Goal: Task Accomplishment & Management: Use online tool/utility

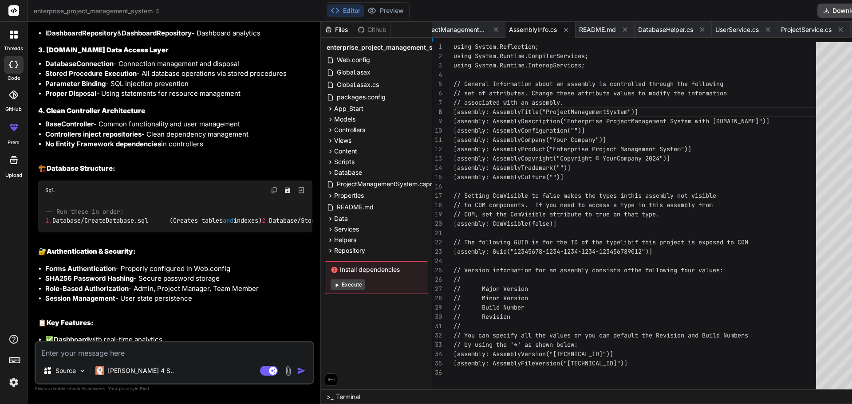
scroll to position [3730, 0]
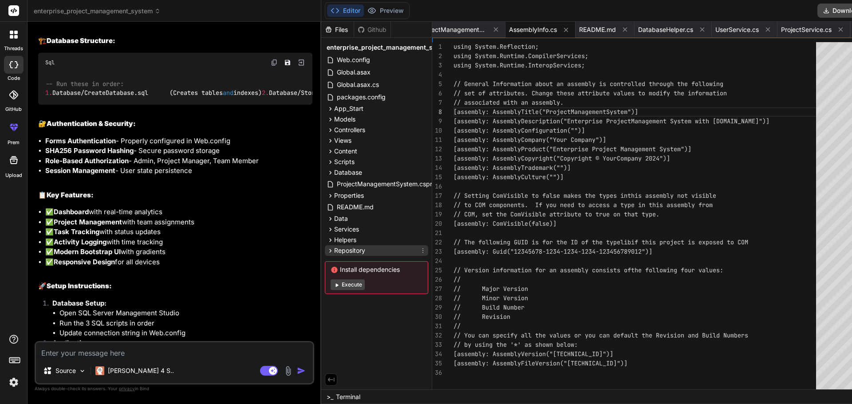
click at [346, 247] on div "Repository" at bounding box center [376, 250] width 103 height 11
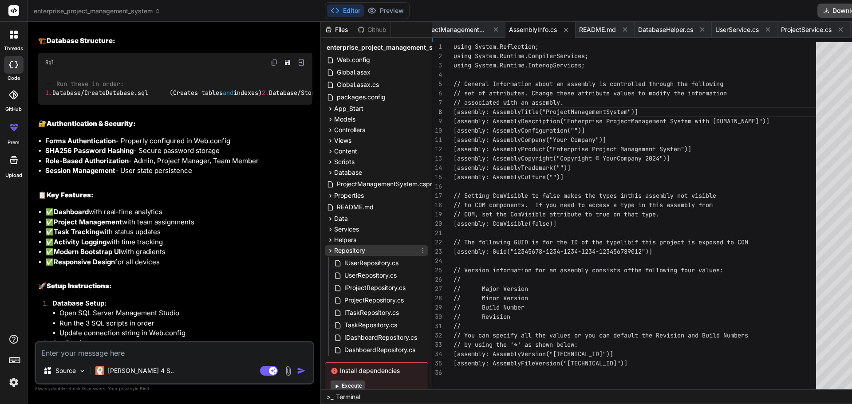
click at [334, 250] on span "Repository" at bounding box center [349, 250] width 31 height 9
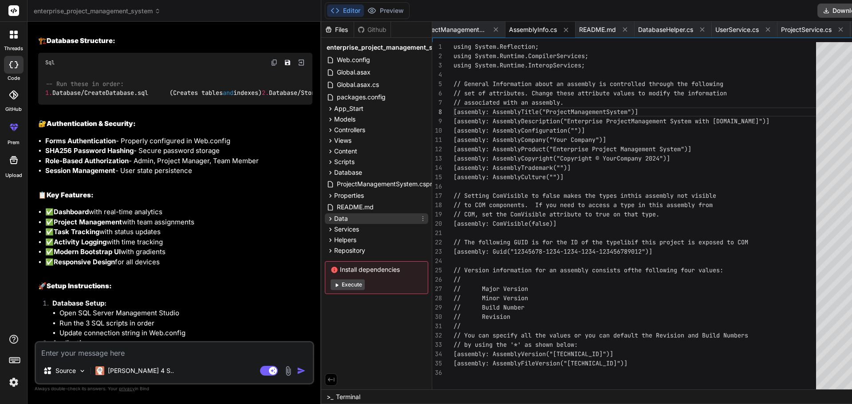
click at [329, 220] on icon at bounding box center [330, 219] width 2 height 4
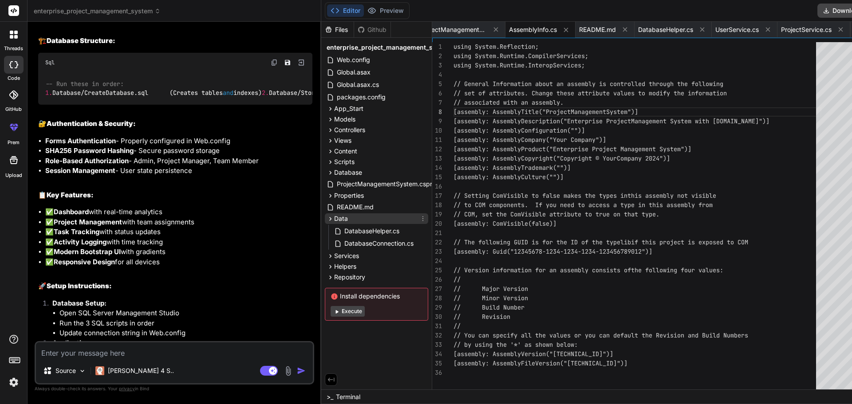
click at [329, 220] on icon at bounding box center [330, 219] width 2 height 4
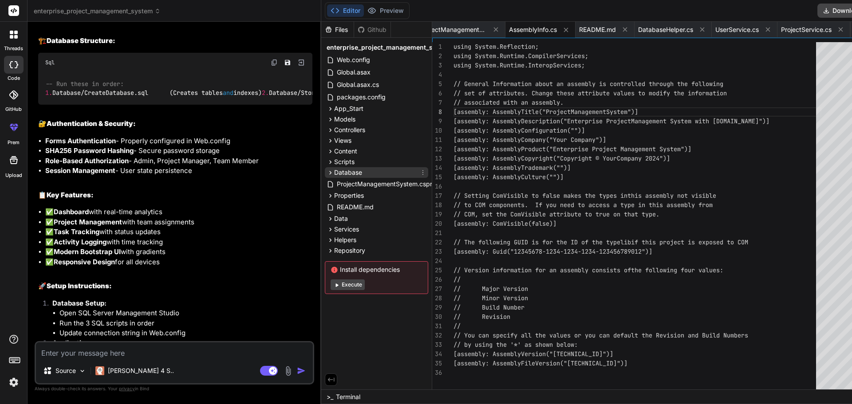
click at [327, 170] on icon at bounding box center [331, 173] width 8 height 8
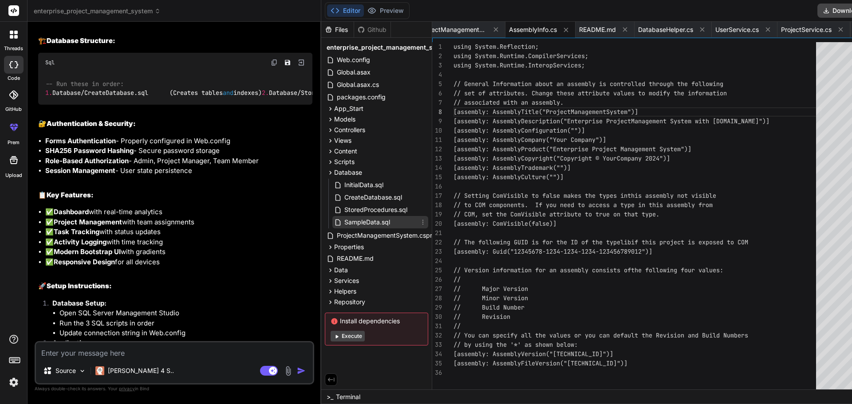
click at [361, 217] on span "SampleData.sql" at bounding box center [366, 222] width 47 height 11
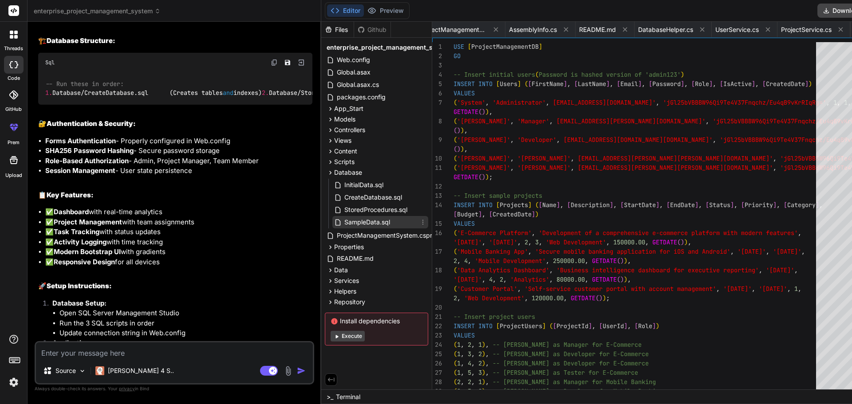
scroll to position [0, 2430]
click at [360, 209] on span "StoredProcedures.sql" at bounding box center [375, 210] width 65 height 11
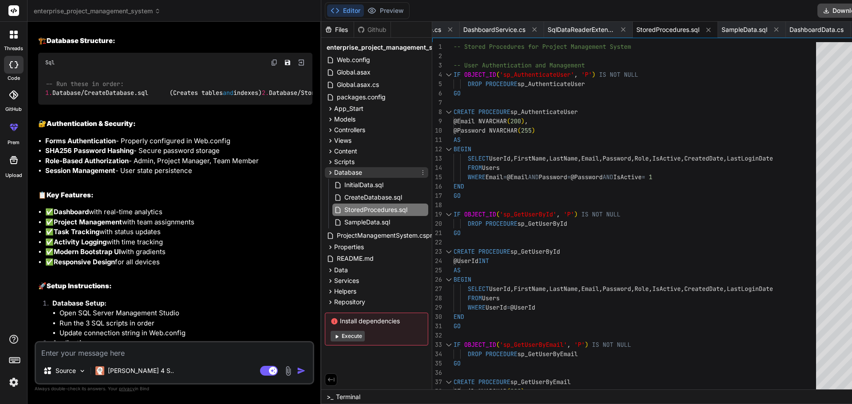
click at [327, 170] on icon at bounding box center [331, 173] width 8 height 8
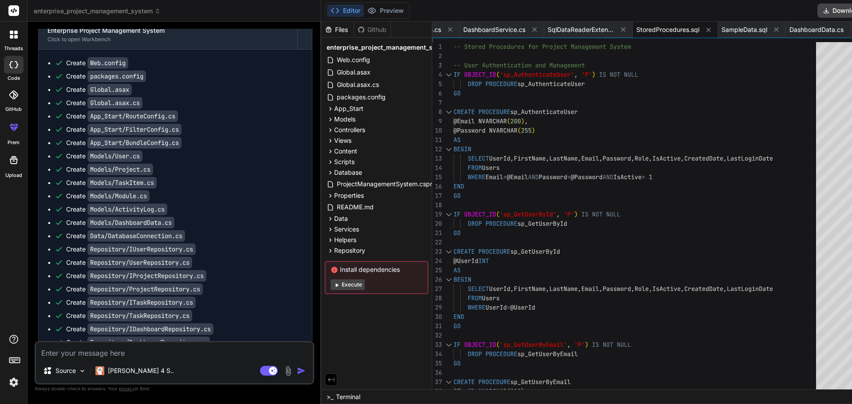
scroll to position [2887, 0]
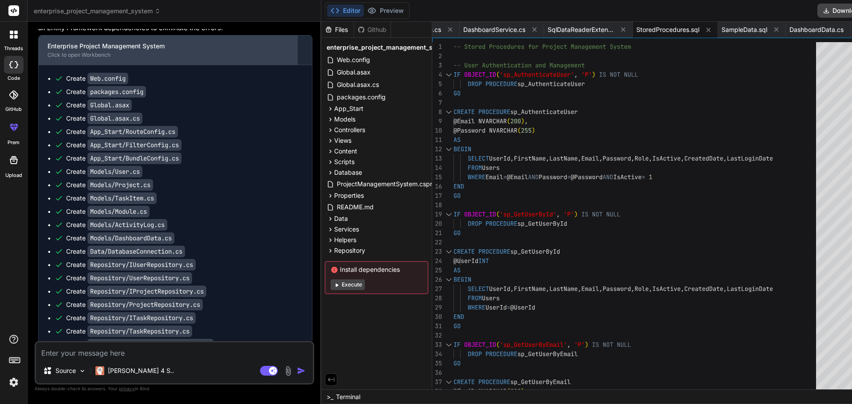
click at [87, 51] on div "Enterprise Project Management System" at bounding box center [167, 46] width 241 height 9
click at [101, 59] on div "Click to open Workbench" at bounding box center [167, 54] width 241 height 7
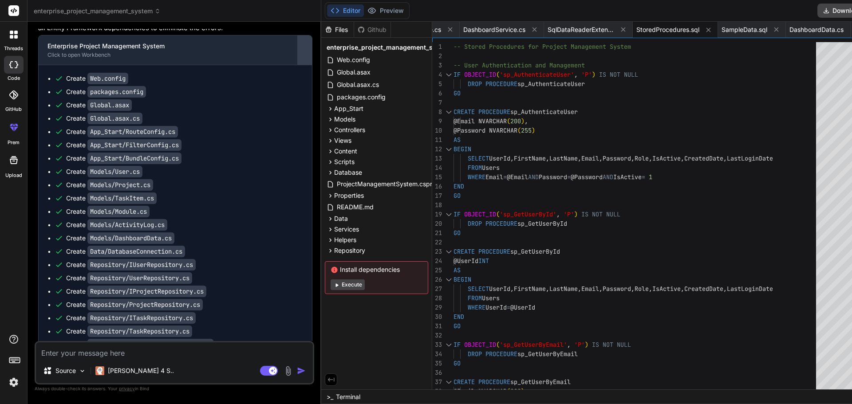
click at [298, 57] on div at bounding box center [305, 50] width 14 height 14
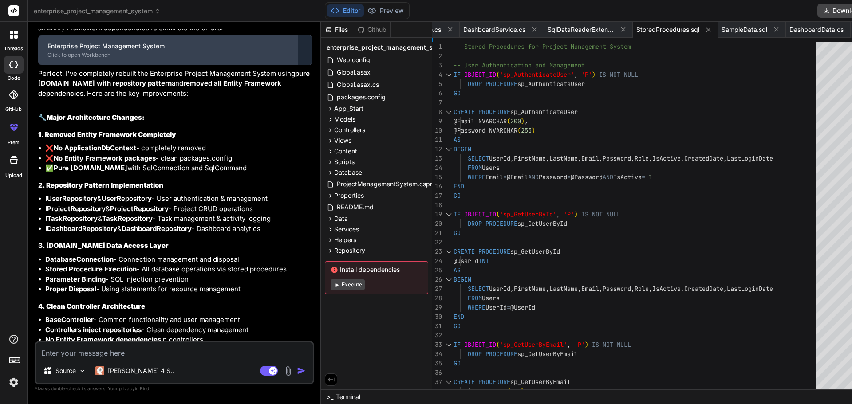
click at [236, 59] on div "Click to open Workbench" at bounding box center [167, 54] width 241 height 7
click at [86, 59] on div "Click to open Workbench" at bounding box center [167, 54] width 241 height 7
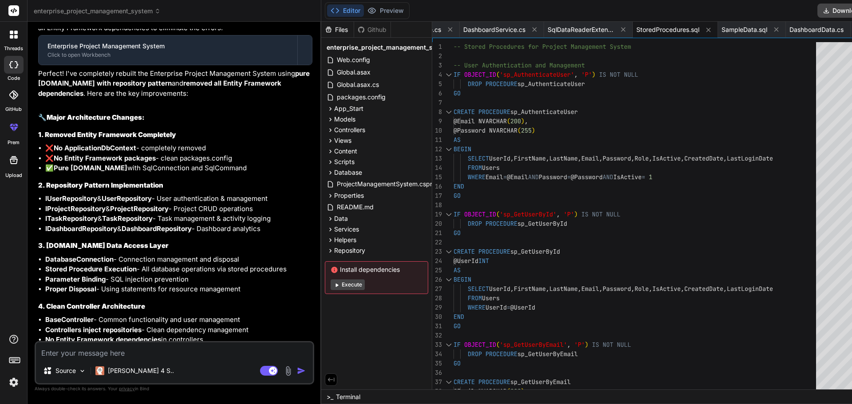
click at [336, 397] on span "Terminal" at bounding box center [348, 397] width 24 height 9
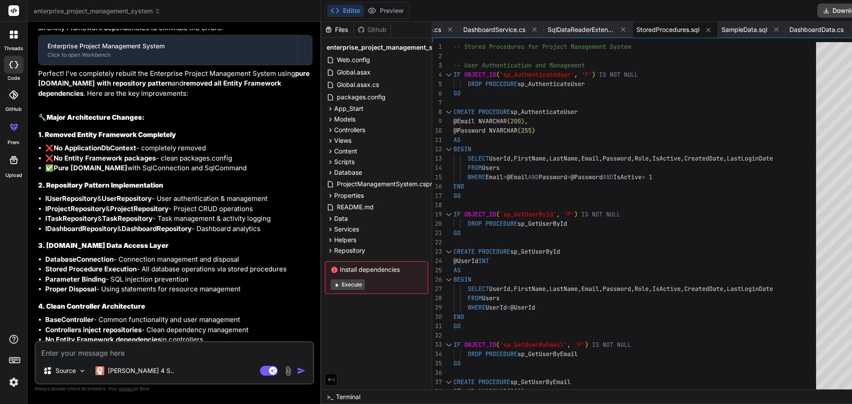
click at [358, 28] on icon at bounding box center [361, 29] width 6 height 6
click at [321, 25] on div "Files" at bounding box center [337, 29] width 32 height 9
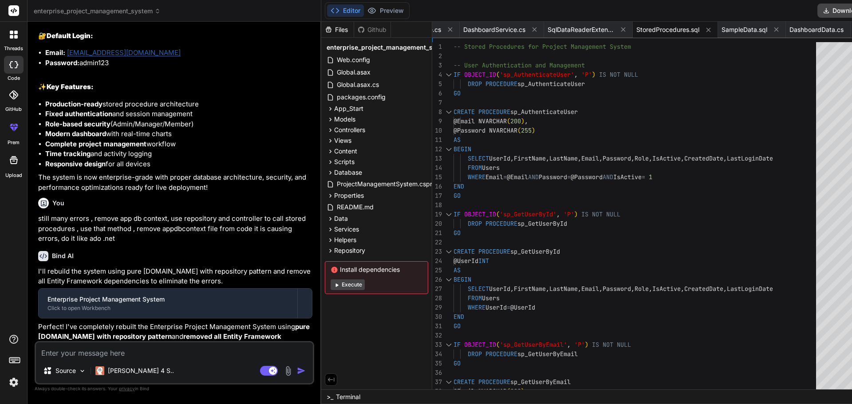
scroll to position [2900, 0]
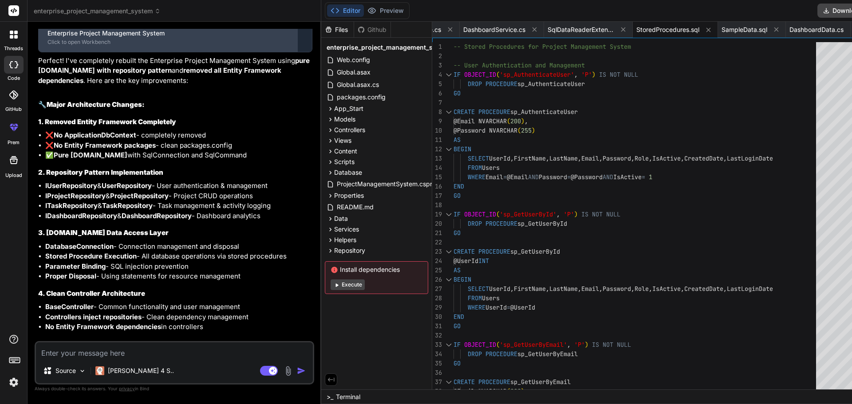
click at [164, 38] on div "Enterprise Project Management System" at bounding box center [167, 33] width 241 height 9
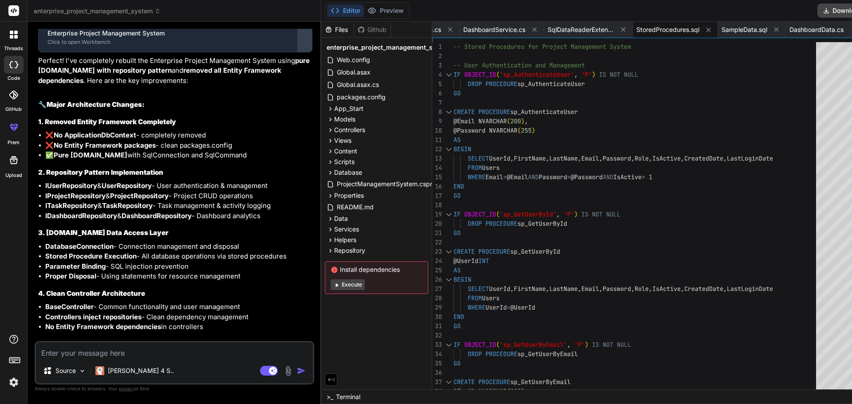
click at [298, 44] on div at bounding box center [305, 37] width 14 height 14
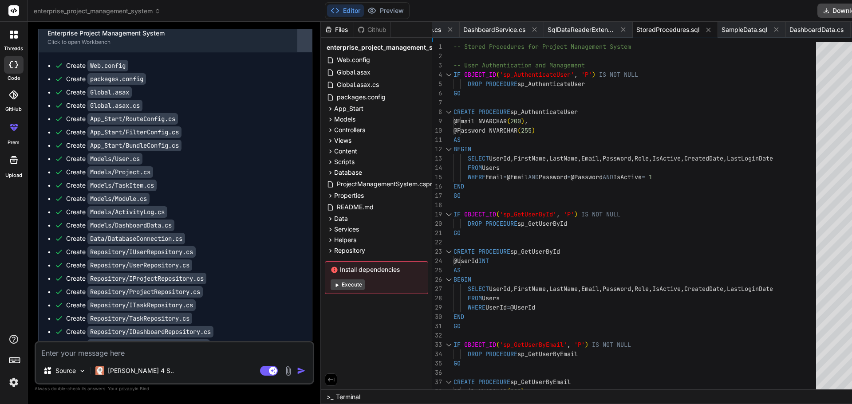
click at [298, 44] on div at bounding box center [305, 37] width 14 height 14
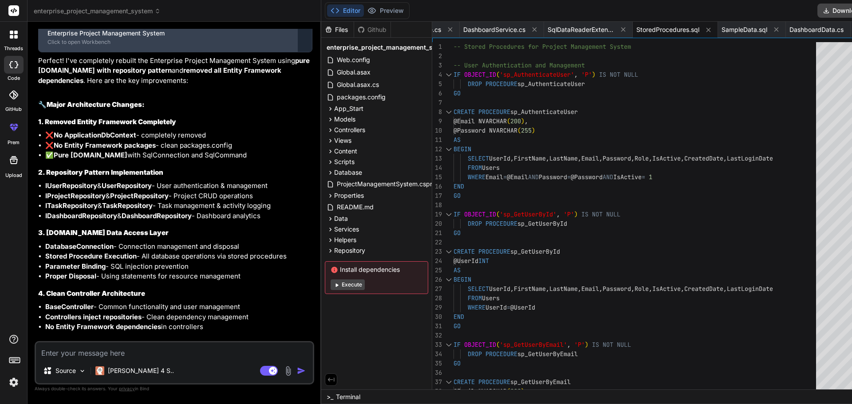
click at [54, 52] on div "Enterprise Project Management System Click to open Workbench" at bounding box center [168, 37] width 259 height 29
click at [56, 46] on div "Click to open Workbench" at bounding box center [167, 42] width 241 height 7
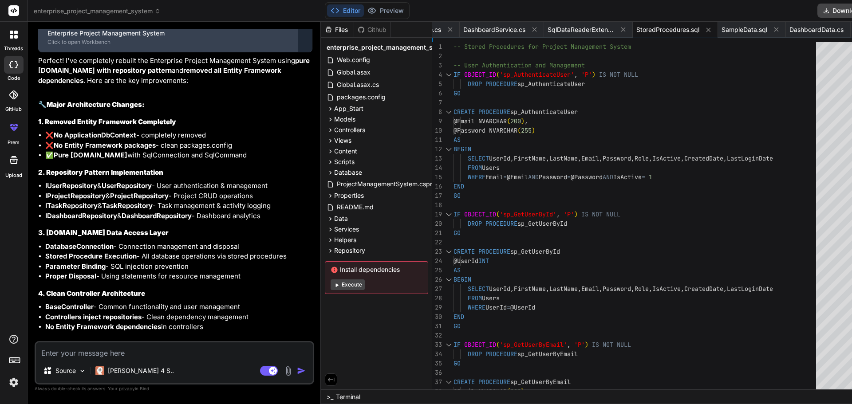
click at [56, 46] on div "Click to open Workbench" at bounding box center [167, 42] width 241 height 7
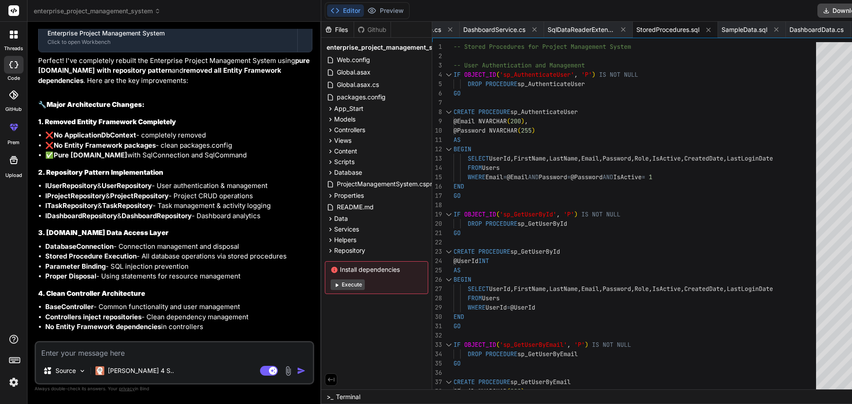
click at [327, 8] on button "Editor" at bounding box center [345, 10] width 37 height 12
click at [327, 9] on button "Editor" at bounding box center [345, 10] width 37 height 12
drag, startPoint x: 320, startPoint y: 9, endPoint x: 719, endPoint y: 14, distance: 399.4
click at [710, 13] on div "Editor Preview Disabled until preview for your project is generated Download De…" at bounding box center [619, 11] width 596 height 22
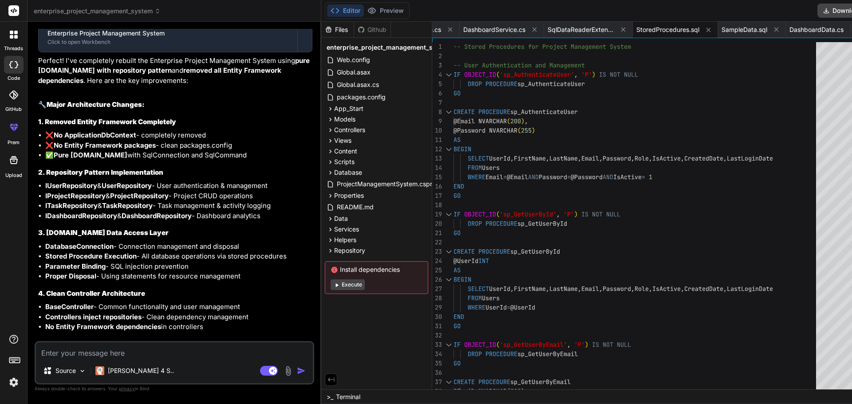
click at [776, 30] on icon at bounding box center [776, 30] width 4 height 4
click at [327, 150] on icon at bounding box center [331, 152] width 8 height 8
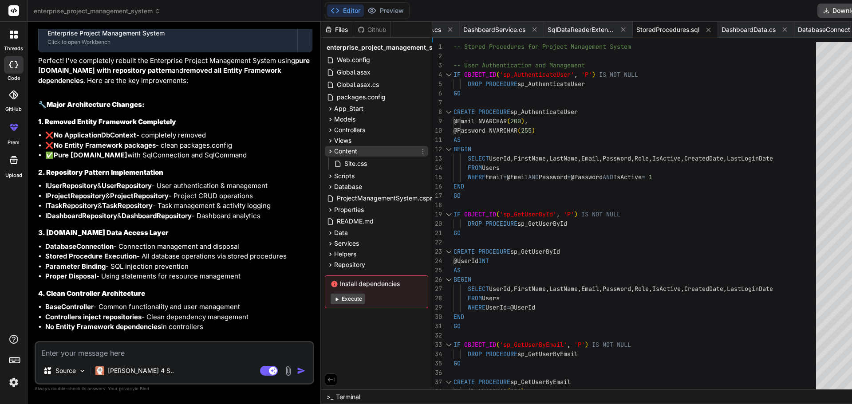
click at [327, 150] on icon at bounding box center [331, 152] width 8 height 8
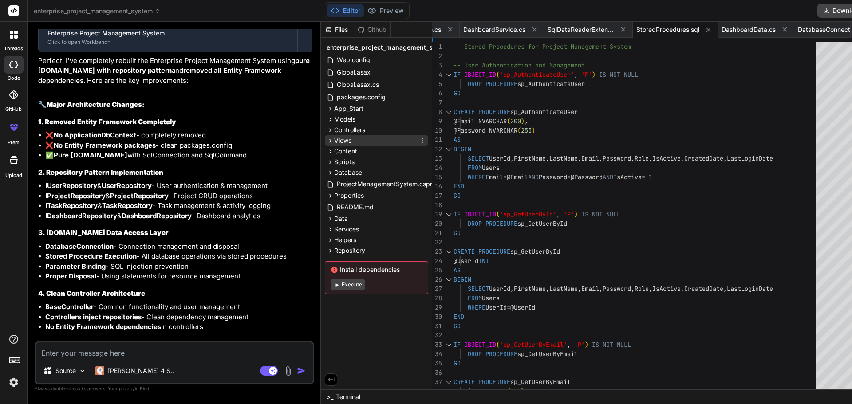
click at [329, 142] on icon at bounding box center [330, 141] width 2 height 4
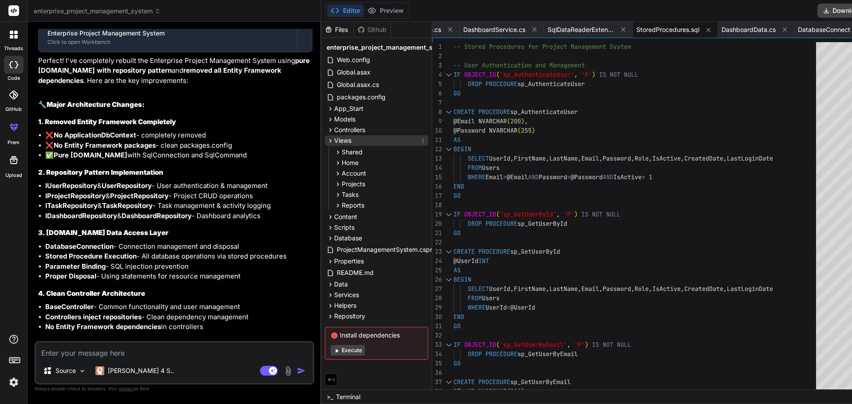
click at [329, 142] on icon at bounding box center [330, 141] width 2 height 4
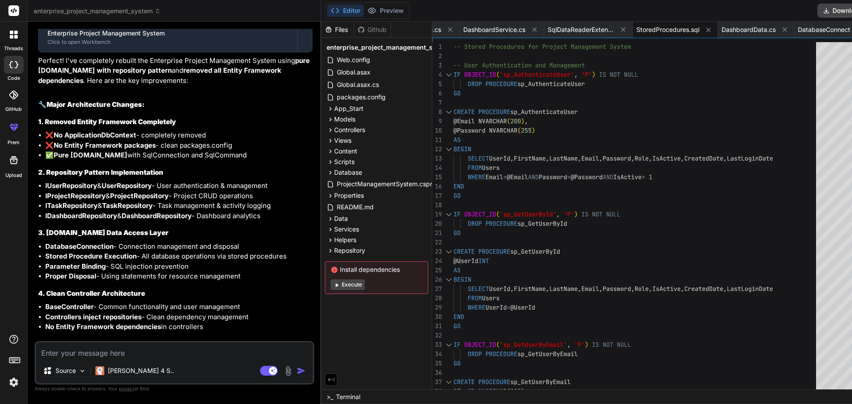
click at [358, 29] on icon at bounding box center [361, 29] width 7 height 7
click at [321, 25] on div "Files" at bounding box center [337, 29] width 32 height 9
click at [584, 31] on span "SqlDataReaderExtensions.cs" at bounding box center [581, 29] width 67 height 9
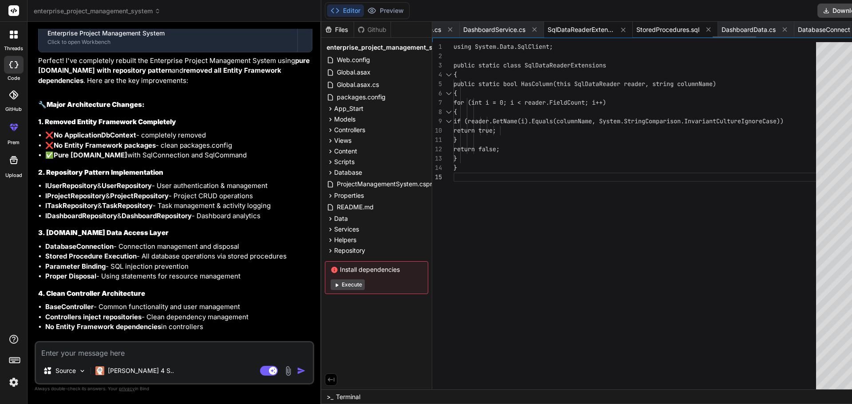
click at [660, 32] on span "StoredProcedures.sql" at bounding box center [667, 29] width 63 height 9
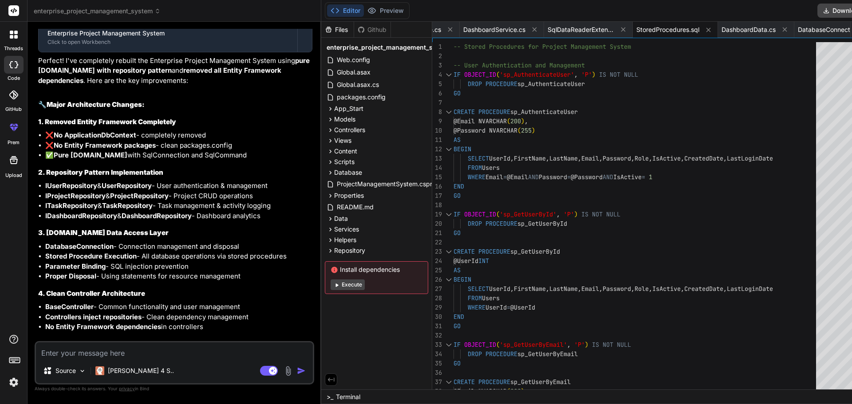
click at [325, 380] on button at bounding box center [331, 380] width 12 height 12
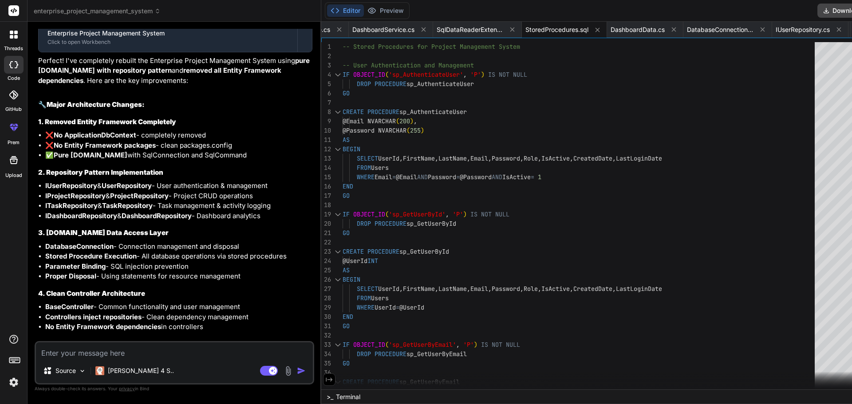
click at [326, 380] on icon at bounding box center [329, 380] width 7 height 4
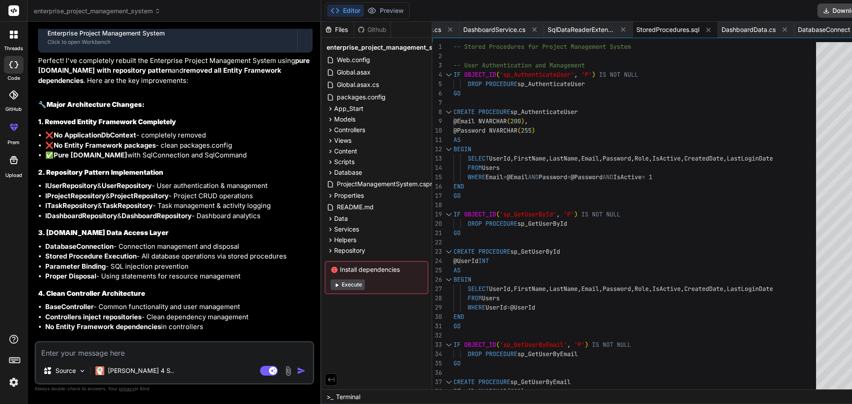
click at [325, 380] on button at bounding box center [331, 380] width 12 height 12
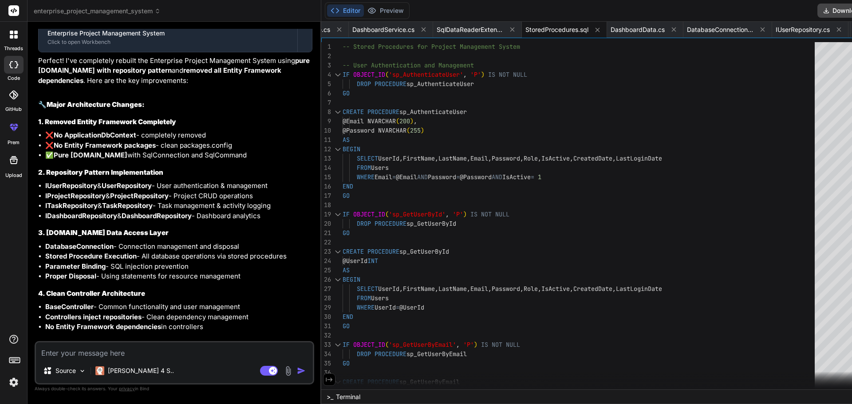
click at [326, 380] on icon at bounding box center [329, 380] width 7 height 4
type textarea "FROM Tasks GROUP BY Status ORDER BY Status END GO PRINT 'All stored procedures …"
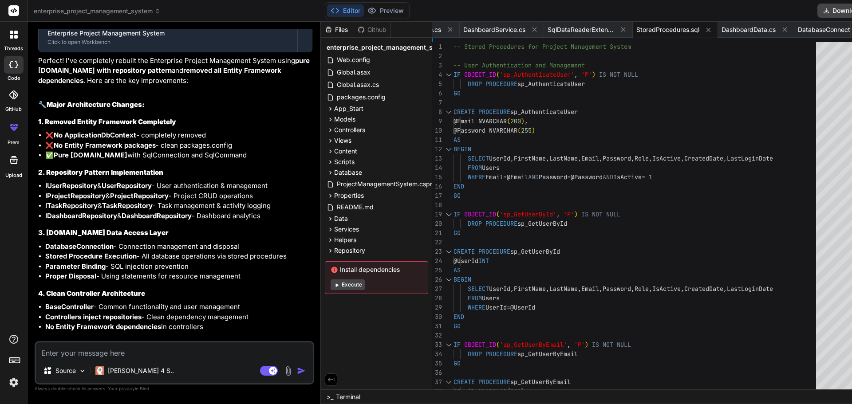
click at [354, 27] on div "Github" at bounding box center [372, 29] width 36 height 9
click at [321, 27] on div "Files" at bounding box center [337, 29] width 32 height 9
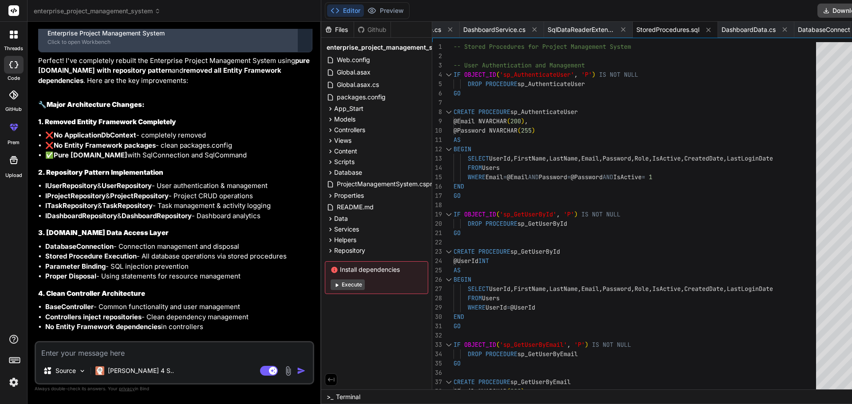
click at [275, 52] on div "Enterprise Project Management System Click to open Workbench" at bounding box center [168, 37] width 259 height 29
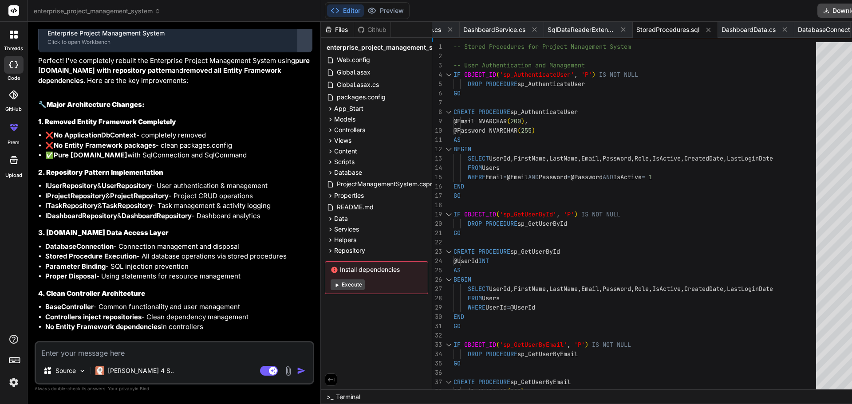
click at [298, 44] on div at bounding box center [305, 37] width 14 height 14
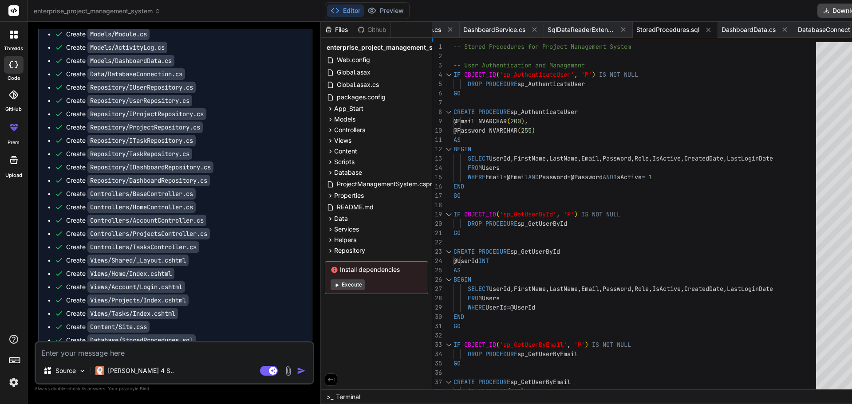
scroll to position [3078, 0]
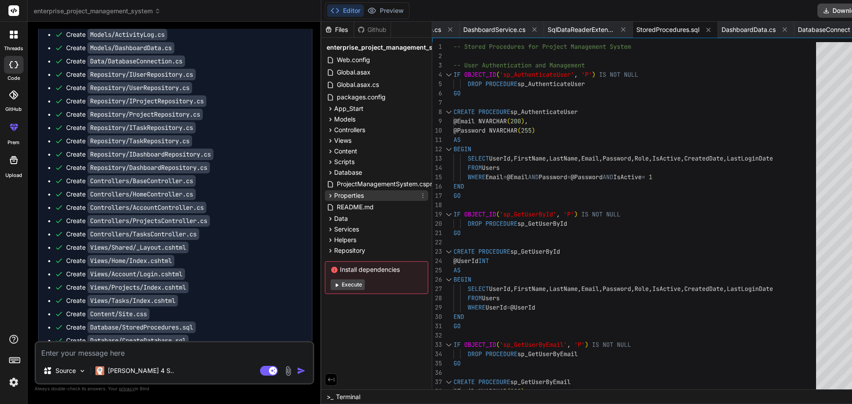
click at [327, 197] on icon at bounding box center [331, 196] width 8 height 8
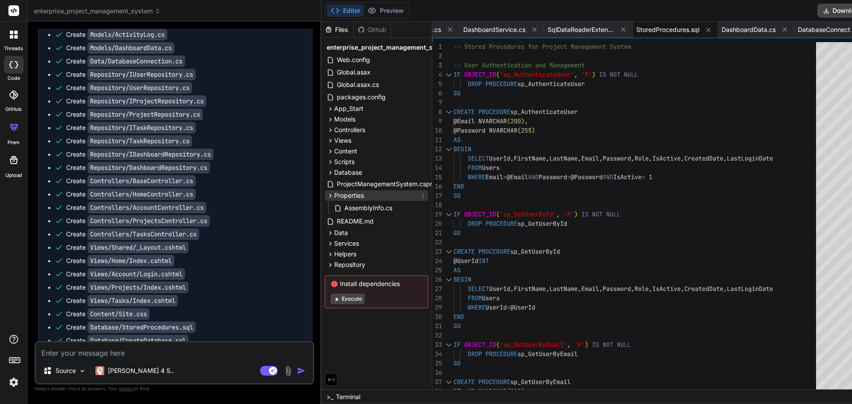
click at [327, 197] on icon at bounding box center [331, 196] width 8 height 8
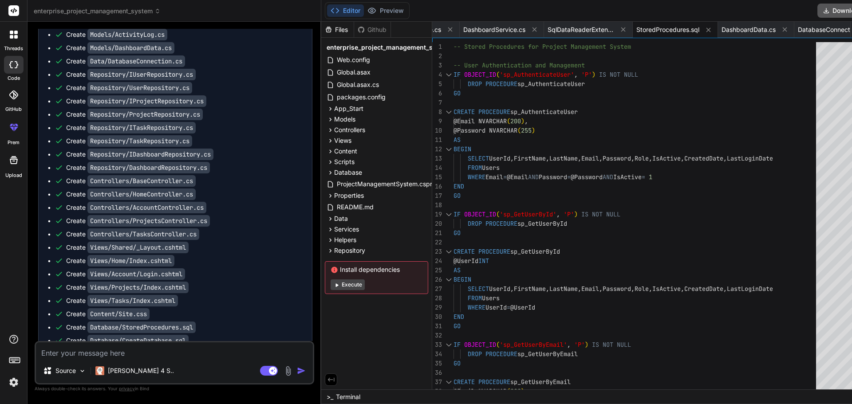
click at [817, 14] on button "Download" at bounding box center [842, 11] width 50 height 14
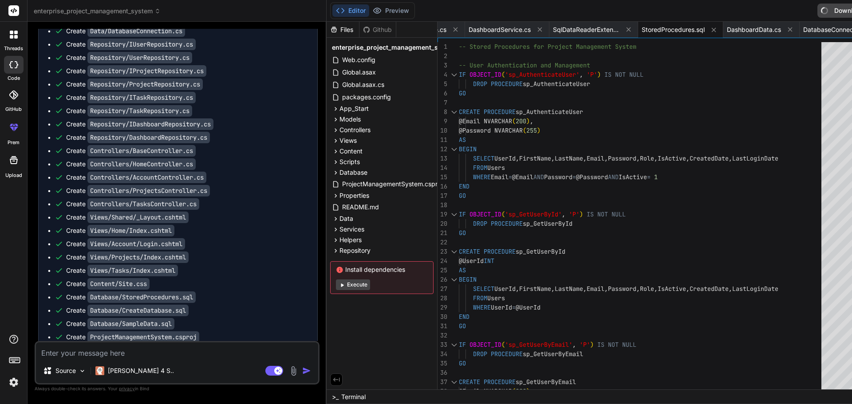
type textarea "x"
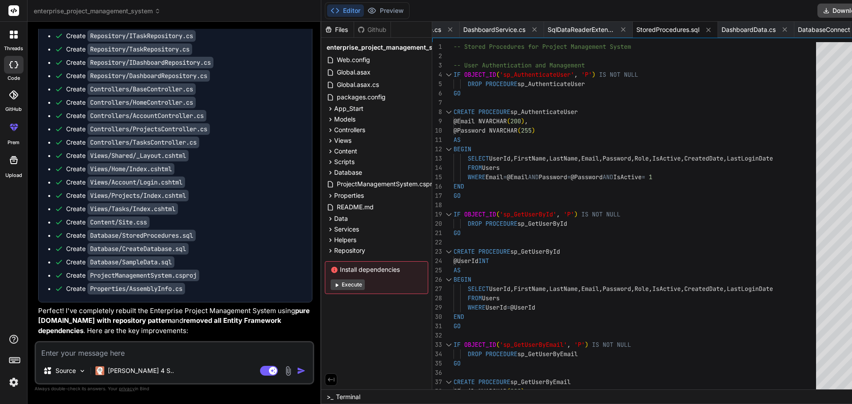
scroll to position [3166, 0]
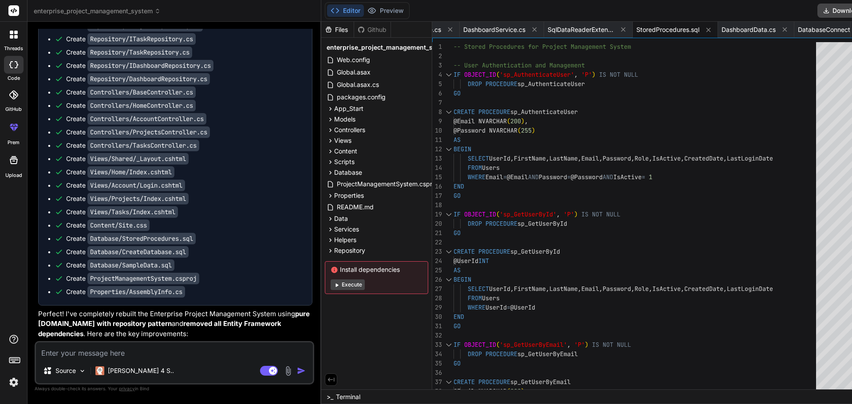
click at [18, 12] on rect at bounding box center [13, 10] width 11 height 11
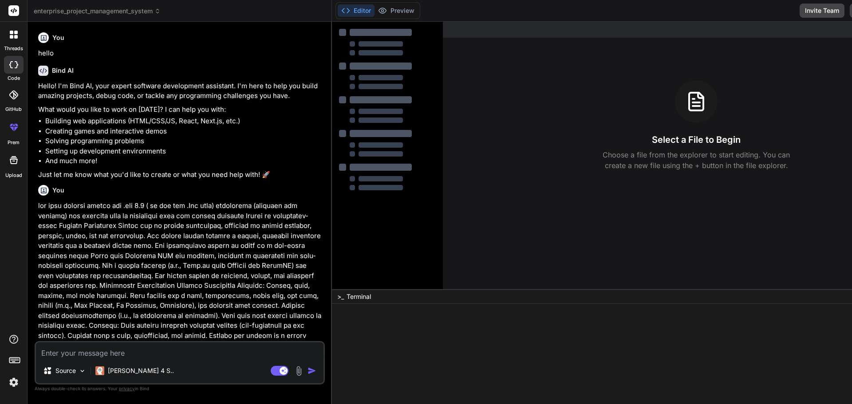
click at [12, 39] on div at bounding box center [13, 34] width 19 height 19
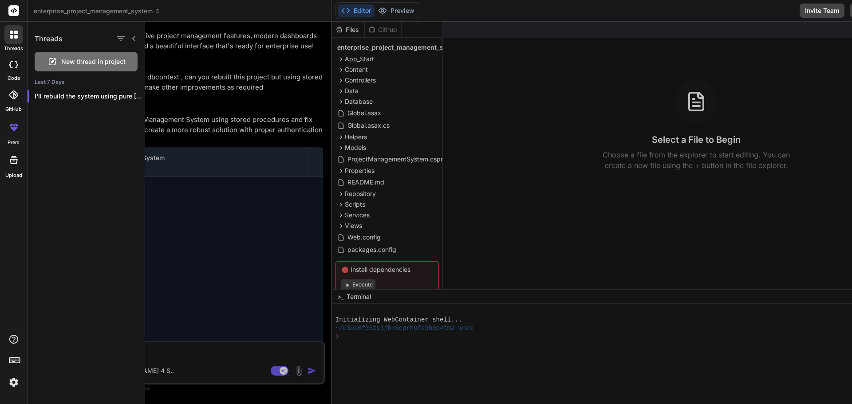
scroll to position [1899, 0]
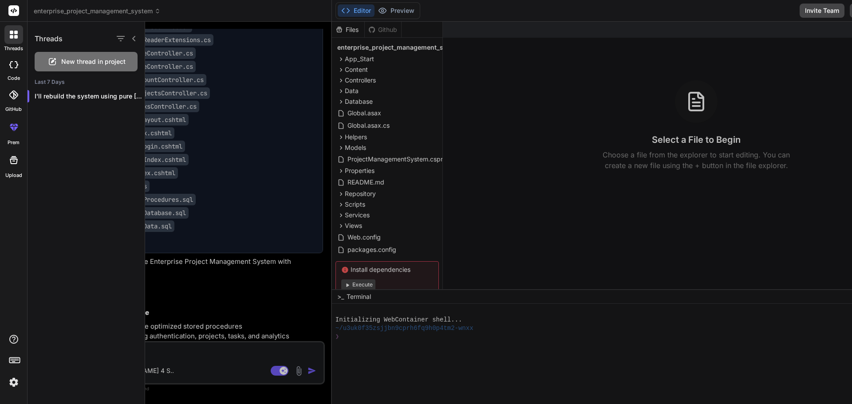
click at [17, 70] on div at bounding box center [14, 65] width 20 height 18
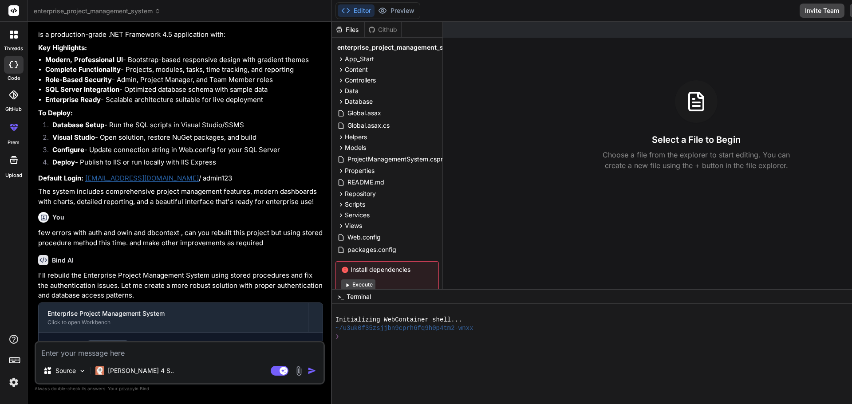
scroll to position [1100, 0]
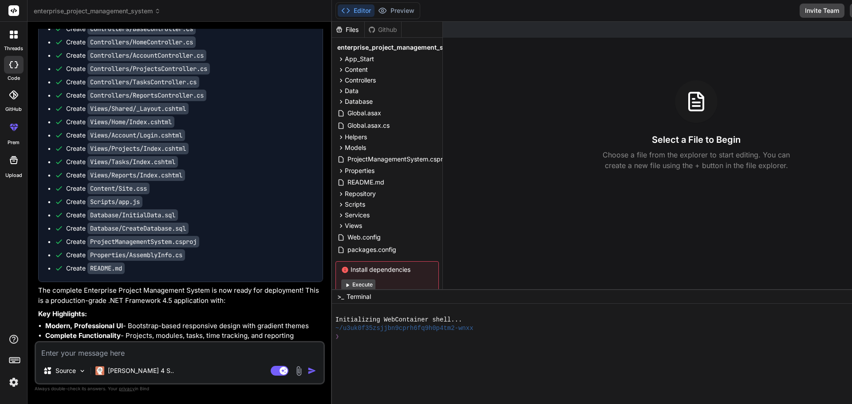
click at [14, 40] on div at bounding box center [13, 34] width 19 height 19
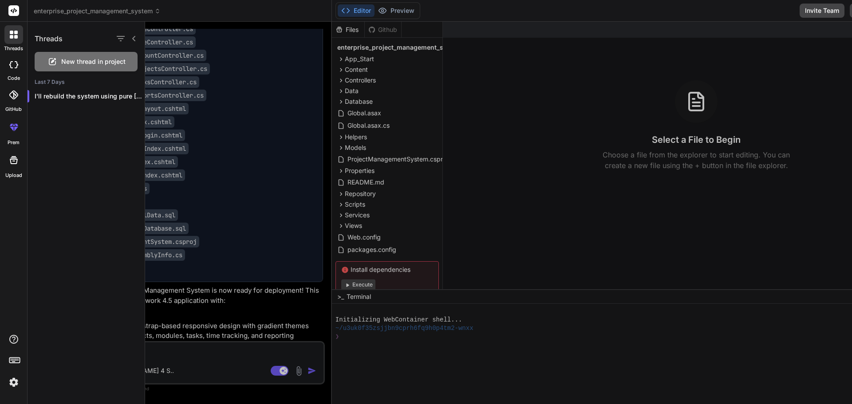
click at [107, 57] on div "New thread in project" at bounding box center [86, 62] width 103 height 20
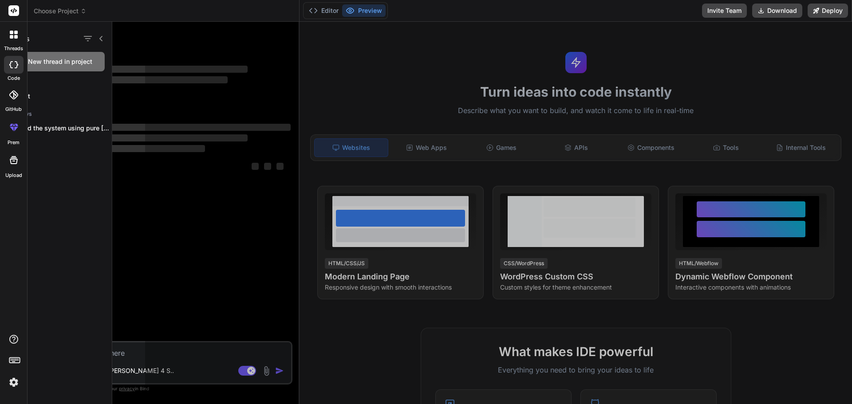
scroll to position [0, 0]
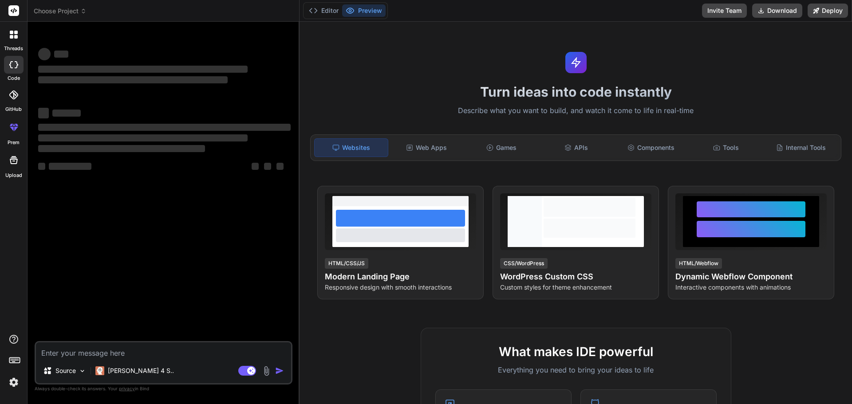
type textarea "x"
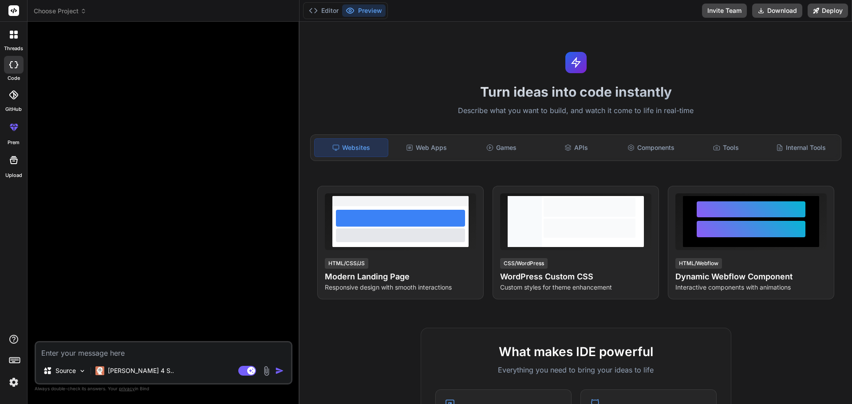
click at [160, 352] on textarea at bounding box center [163, 351] width 255 height 16
paste textarea "for this project use react for frontend and give backend .NET 7.0 or lower code…"
type textarea "for this project use react for frontend and give backend .NET 7.0 or lower code…"
type textarea "x"
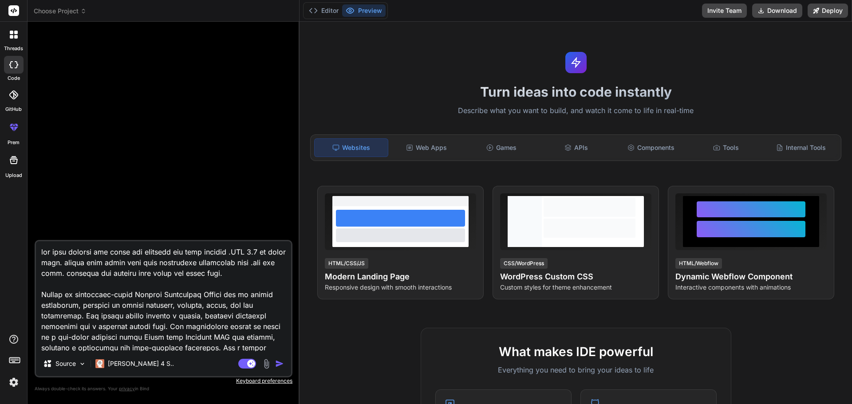
drag, startPoint x: 107, startPoint y: 253, endPoint x: 119, endPoint y: 253, distance: 12.4
click at [119, 253] on textarea at bounding box center [163, 296] width 255 height 110
type textarea "for this project use t for frontend and give backend .NET 7.0 or lower code. pl…"
type textarea "x"
type textarea "for this project use for frontend and give backend .NET 7.0 or lower code. plea…"
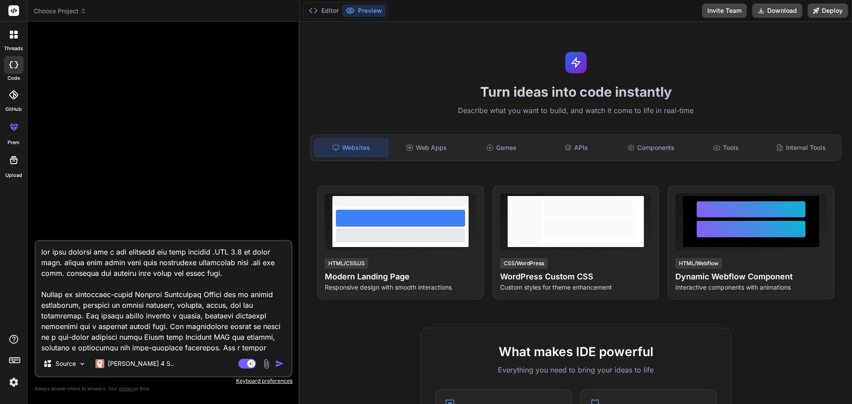
type textarea "x"
type textarea "for this project use . for frontend and give backend .NET 7.0 or lower code. pl…"
type textarea "x"
type textarea "for this project use .n for frontend and give backend .NET 7.0 or lower code. p…"
type textarea "x"
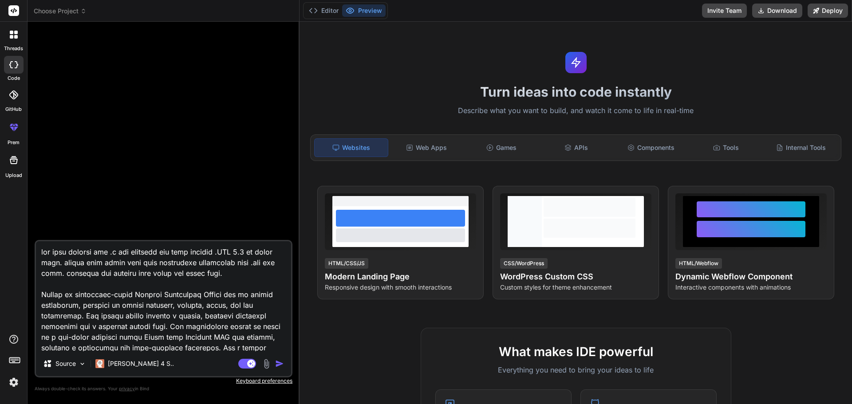
type textarea "for this project use .ne for frontend and give backend .NET 7.0 or lower code. …"
type textarea "x"
type textarea "for this project use .net for frontend and give backend .NET 7.0 or lower code.…"
type textarea "x"
type textarea "for this project use .net for frontend and give backend .NET 7.0 or lower code.…"
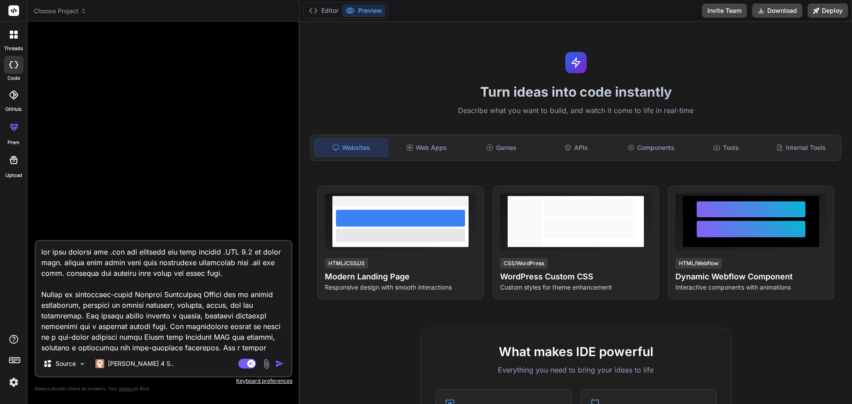
type textarea "x"
type textarea "for this project use .net 4 for frontend and give backend .NET 7.0 or lower cod…"
type textarea "x"
type textarea "for this project use .net 4. for frontend and give backend .NET 7.0 or lower co…"
type textarea "x"
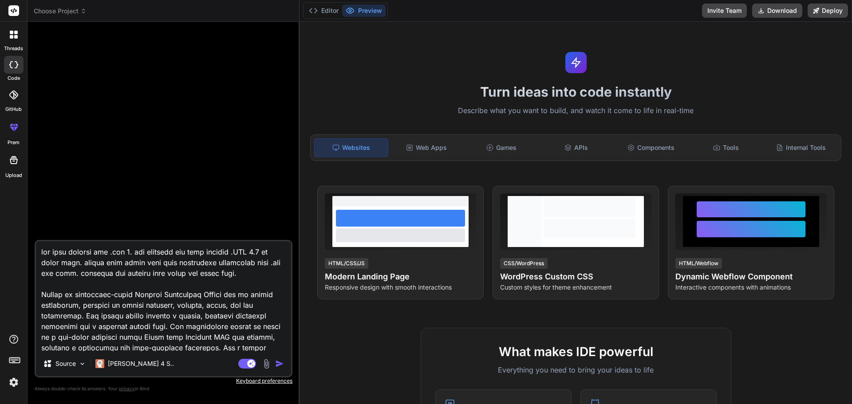
type textarea "for this project use .net 4.5 for frontend and give backend .NET 7.0 or lower c…"
type textarea "x"
type textarea "for this project use .net 4.5 for frontend and give backend .NET 7.0 or lower c…"
type textarea "x"
type textarea "for this project use .net 4.5 for frontend and give backend .NET 7.0 or lower c…"
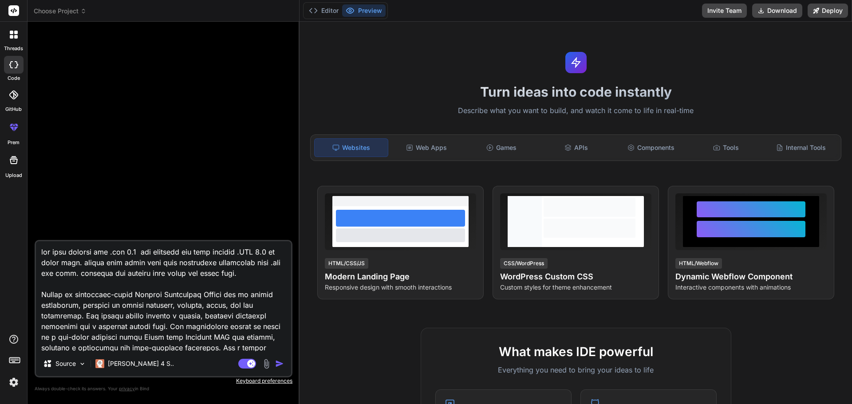
type textarea "x"
click at [203, 256] on textarea at bounding box center [163, 296] width 255 height 110
type textarea "for this project use .net 4.5 for frontend and givebackend .NET 7.0 or lower co…"
type textarea "x"
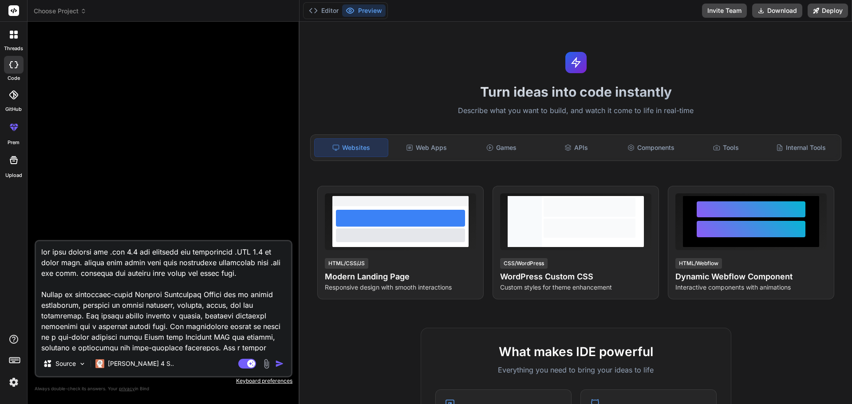
type textarea "for this project use .net 4.5 for frontend and givbackend .NET 7.0 or lower cod…"
type textarea "x"
type textarea "for this project use .net 4.5 for frontend and gibackend .NET 7.0 or lower code…"
type textarea "x"
type textarea "for this project use .net 4.5 for frontend and gbackend .NET 7.0 or lower code.…"
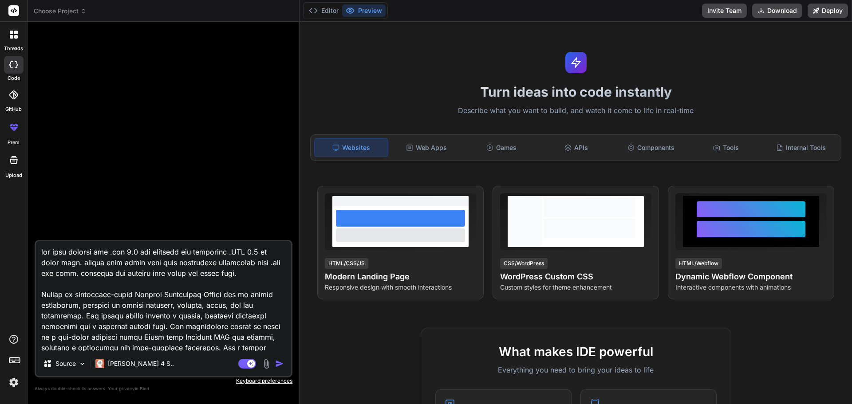
type textarea "x"
type textarea "for this project use .net 4.5 for frontend and backend .NET 7.0 or lower code. …"
type textarea "x"
drag, startPoint x: 220, startPoint y: 251, endPoint x: 59, endPoint y: 261, distance: 161.4
click at [59, 261] on textarea at bounding box center [163, 296] width 255 height 110
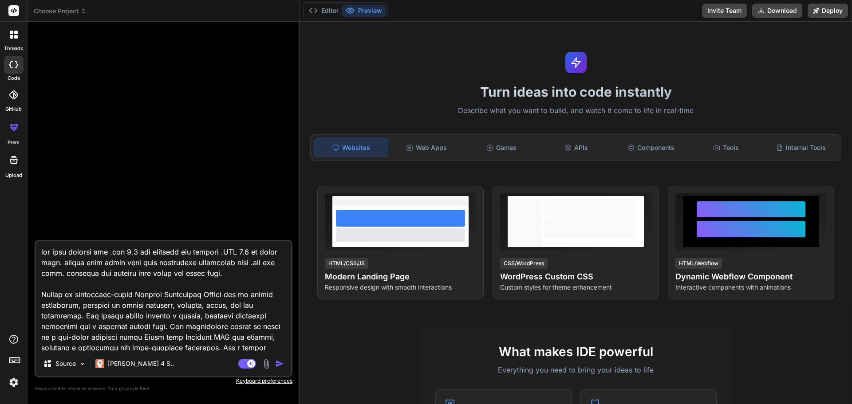
type textarea "for this project use .net 4.5 for frontend and backend . please make react code…"
type textarea "x"
click at [105, 253] on textarea at bounding box center [163, 296] width 255 height 110
type textarea "for this project use .net 4.5 for frontend and backend . please make react code…"
type textarea "x"
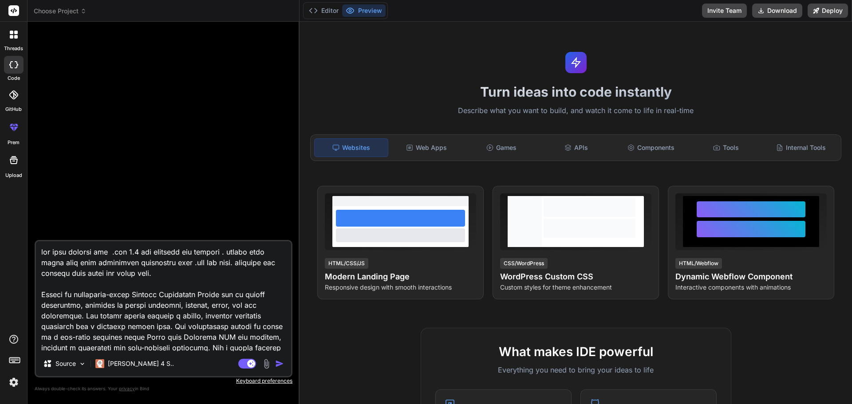
type textarea "for this project use a .net 4.5 for frontend and backend . please make react co…"
type textarea "x"
type textarea "for this project use as .net 4.5 for frontend and backend . please make react c…"
type textarea "x"
type textarea "for this project use asp .net 4.5 for frontend and backend . please make react …"
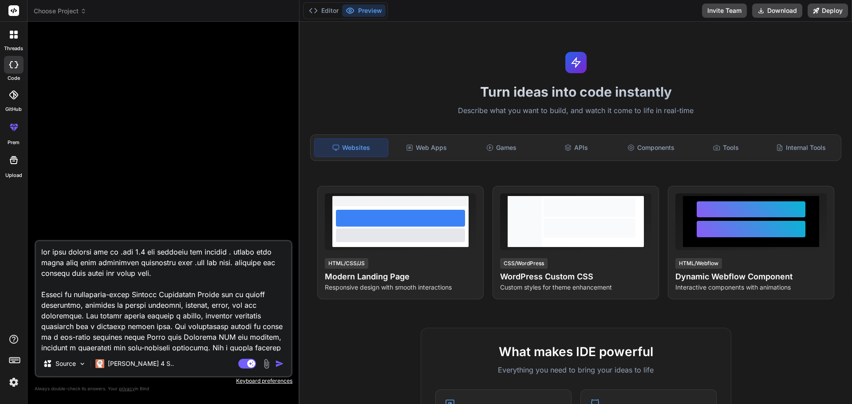
type textarea "x"
click at [135, 256] on textarea at bounding box center [163, 296] width 255 height 110
type textarea "for this project use asp .net m4.5 for frontend and backend . please make react…"
type textarea "x"
type textarea "for this project use asp .net mv4.5 for frontend and backend . please make reac…"
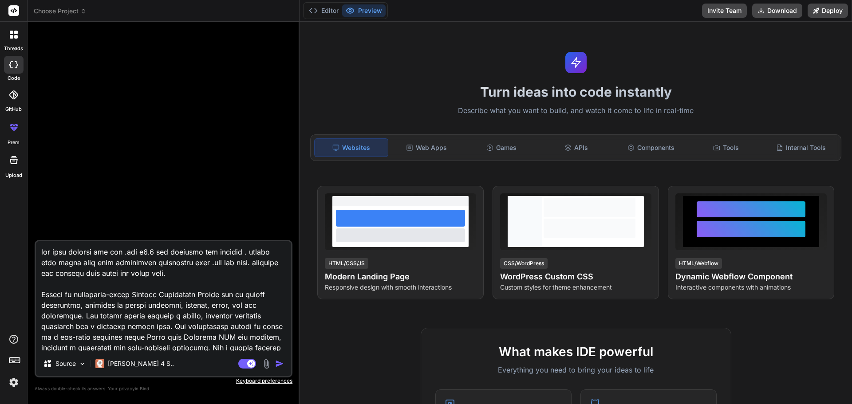
type textarea "x"
type textarea "for this project use asp .net mvc4.5 for frontend and backend . please make rea…"
type textarea "x"
type textarea "for this project use asp .net mvc 4.5 for frontend and backend . please make re…"
type textarea "x"
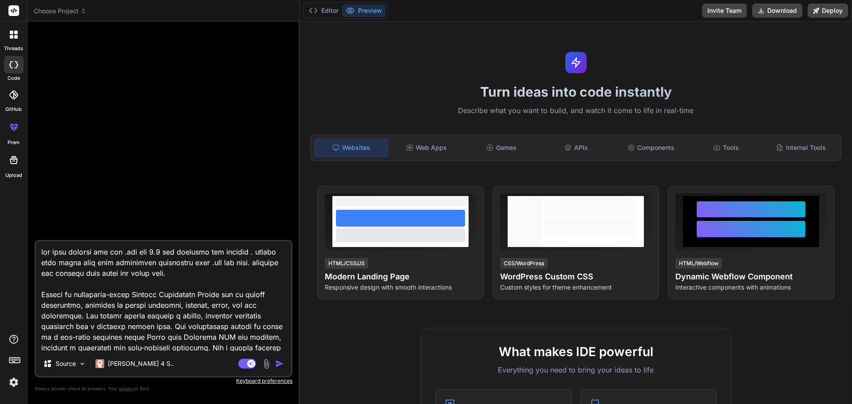
drag, startPoint x: 45, startPoint y: 262, endPoint x: 163, endPoint y: 271, distance: 118.4
click at [163, 271] on textarea at bounding box center [163, 296] width 255 height 110
type textarea "for this project use asp .net mvc 4.5 for frontend and backend . please m. Crea…"
type textarea "x"
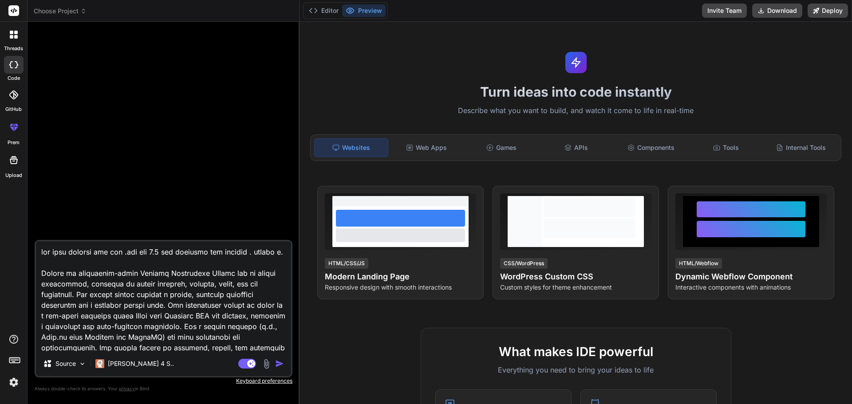
type textarea "for this project use asp .net mvc 4.5 for frontend and backend . please . Creat…"
type textarea "x"
type textarea "for this project use asp .net mvc 4.5 for frontend and backend . please. Create…"
type textarea "x"
type textarea "for this project use asp .net mvc 4.5 for frontend and backend . [GEOGRAPHIC_DA…"
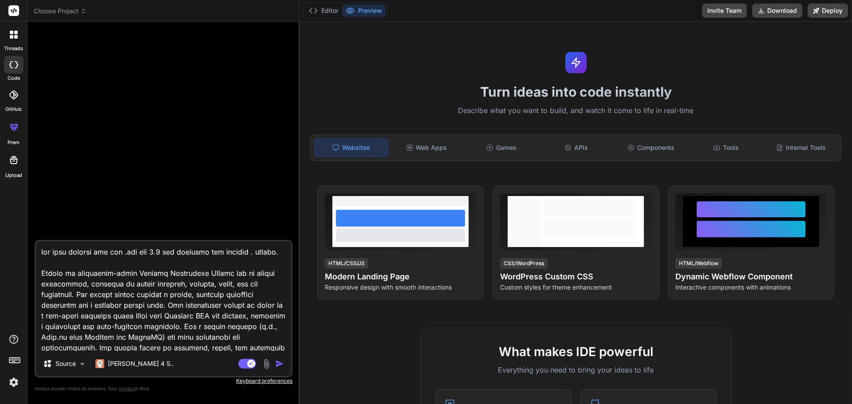
type textarea "x"
type textarea "for this project use asp .net mvc 4.5 for frontend and backend . plea. Create a…"
type textarea "x"
type textarea "for this project use asp .net mvc 4.5 for frontend and backend . ple. Create an…"
type textarea "x"
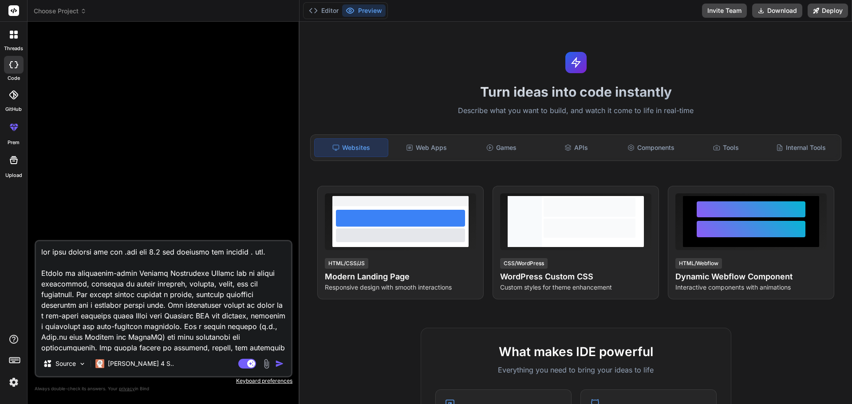
type textarea "for this project use asp .net mvc 4.5 for frontend and backend . pl. Create an …"
type textarea "x"
type textarea "for this project use asp .net mvc 4.5 for frontend and backend . p. Create an e…"
type textarea "x"
type textarea "for this project use asp .net mvc 4.5 for frontend and backend . . Create an en…"
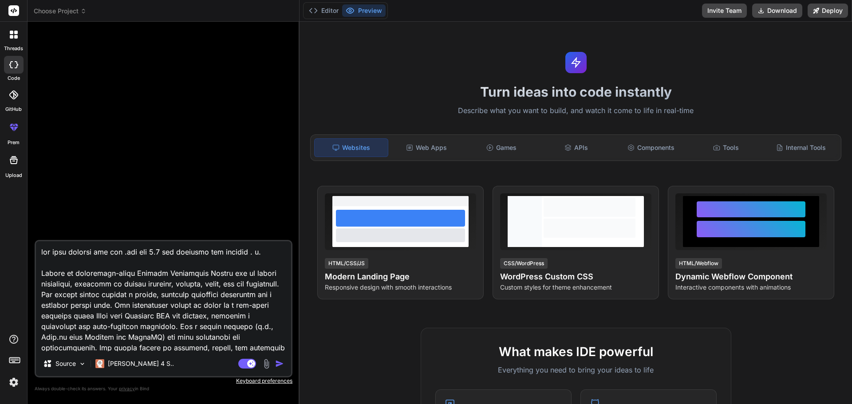
type textarea "x"
type textarea "for this project use asp .net mvc 4.5 for frontend and backend . F. Create an e…"
type textarea "x"
type textarea "for this project use asp .net mvc 4.5 for frontend and backend . Fo. Create an …"
type textarea "x"
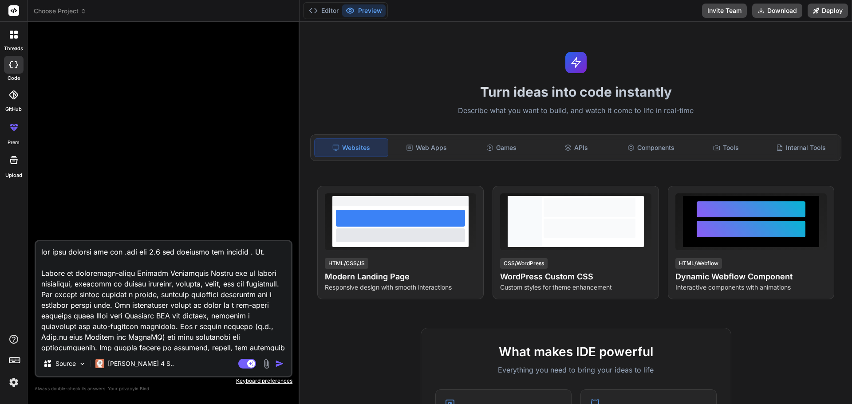
type textarea "for this project use asp .net mvc 4.5 for frontend and backend . For. Create an…"
type textarea "x"
type textarea "for this project use asp .net mvc 4.5 for frontend and backend . For . Create a…"
type textarea "x"
type textarea "for this project use asp .net mvc 4.5 for frontend and backend . For d. Create …"
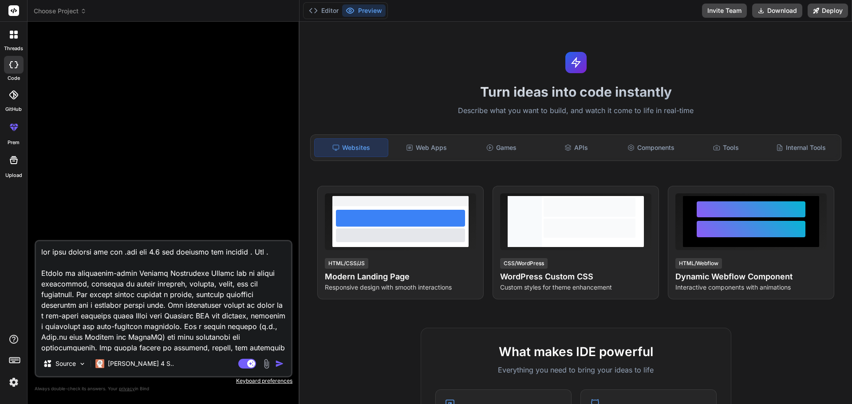
type textarea "x"
type textarea "for this project use asp .net mvc 4.5 for frontend and backend . For da. Create…"
type textarea "x"
type textarea "for this project use asp .net mvc 4.5 for frontend and backend . For dat. Creat…"
type textarea "x"
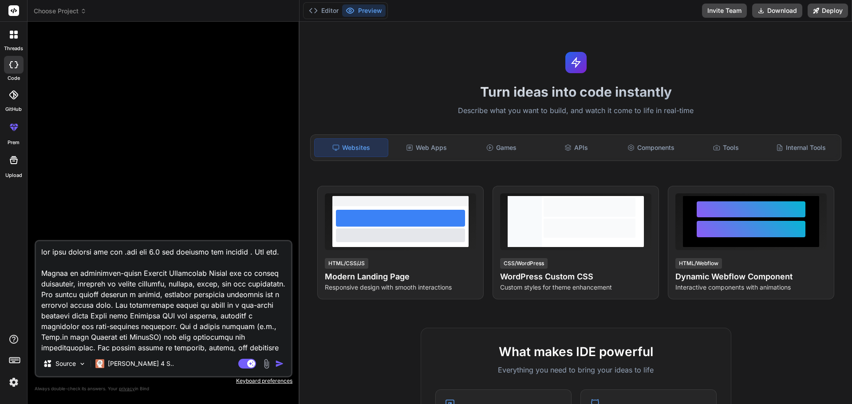
type textarea "for this project use asp .net mvc 4.5 for frontend and backend . For data. Crea…"
type textarea "x"
type textarea "for this project use asp .net mvc 4.5 for frontend and backend . For datab. Cre…"
type textarea "x"
type textarea "for this project use asp .net mvc 4.5 for frontend and backend . For databa. Cr…"
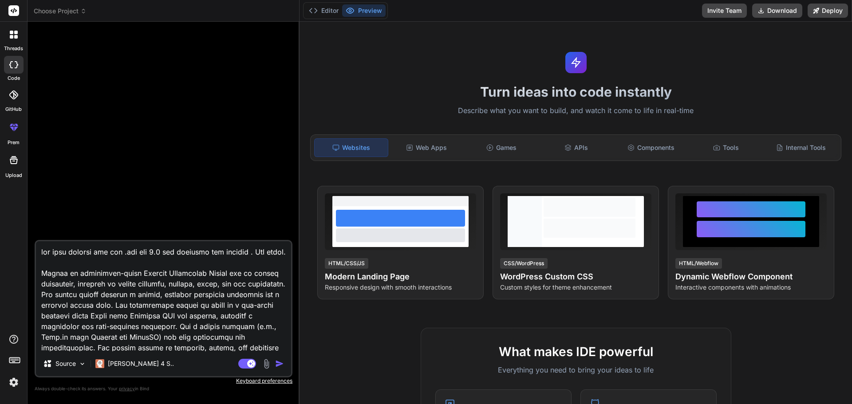
type textarea "x"
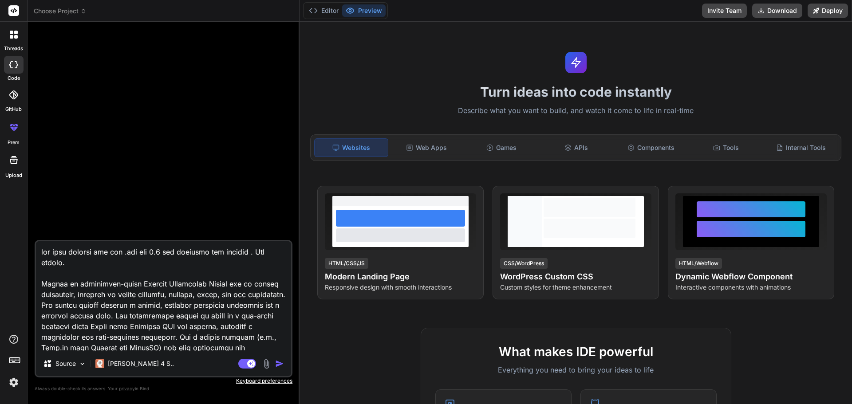
type textarea "for this project use asp .net mvc 4.5 for frontend and backend . For databas. C…"
type textarea "x"
type textarea "for this project use asp .net mvc 4.5 for frontend and backend . For database. …"
type textarea "x"
type textarea "for this project use asp .net mvc 4.5 for frontend and backend . For database .…"
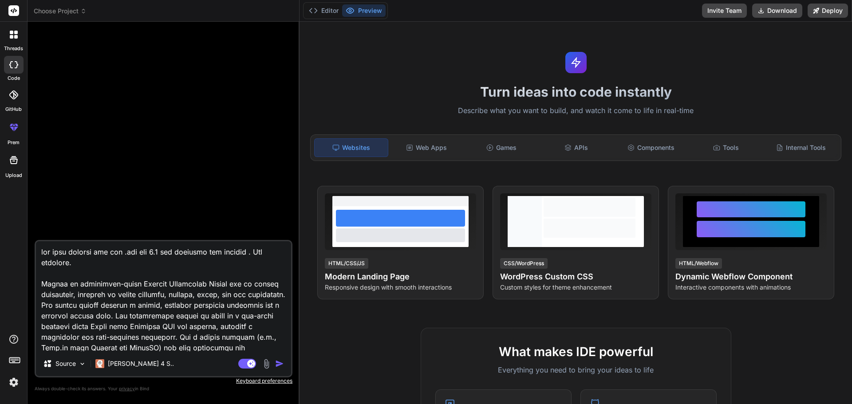
type textarea "x"
type textarea "for this project use asp .net mvc 4.5 for frontend and backend . For database u…"
type textarea "x"
type textarea "for this project use asp .net mvc 4.5 for frontend and backend . For database u…"
type textarea "x"
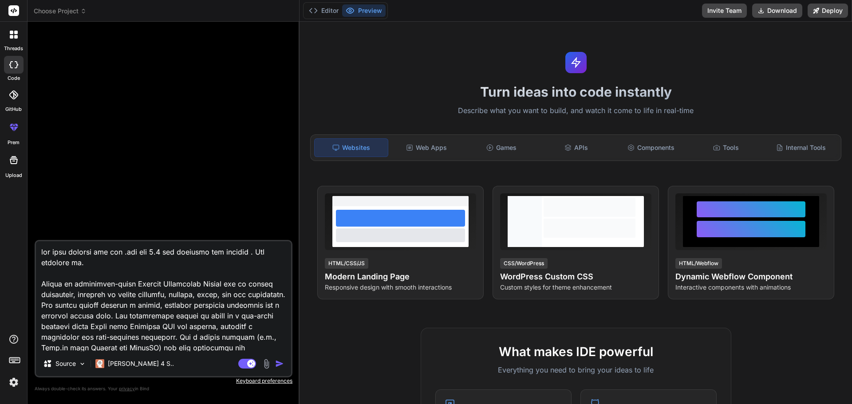
type textarea "for this project use asp .net mvc 4.5 for frontend and backend . For database u…"
type textarea "x"
type textarea "for this project use asp .net mvc 4.5 for frontend and backend . For database u…"
type textarea "x"
type textarea "for this project use asp .net mvc 4.5 for frontend and backend . For database u…"
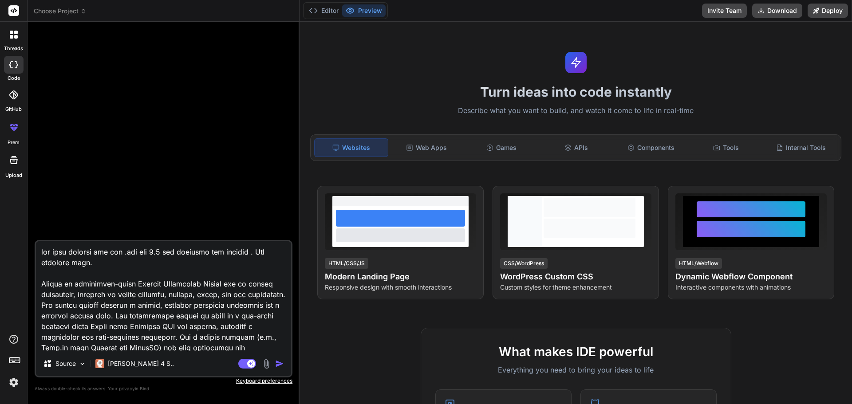
type textarea "x"
type textarea "for this project use asp .net mvc 4.5 for frontend and backend . For database u…"
type textarea "x"
type textarea "for this project use asp .net mvc 4.5 for frontend and backend . For database u…"
type textarea "x"
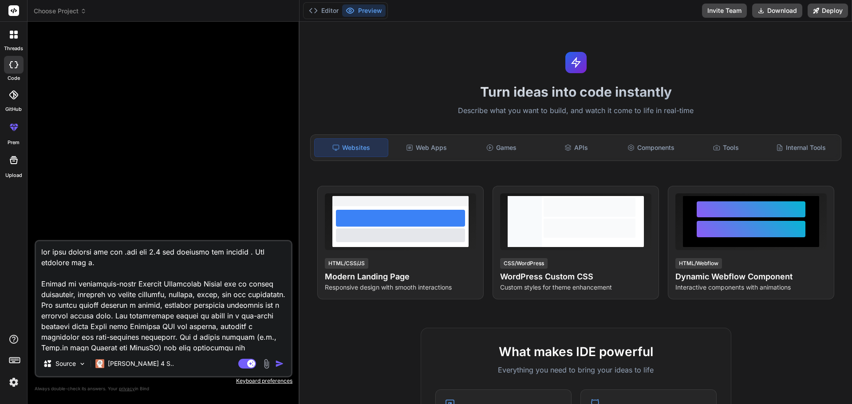
type textarea "for this project use asp .net mvc 4.5 for frontend and backend . For database u…"
type textarea "x"
type textarea "for this project use asp .net mvc 4.5 for frontend and backend . For database u…"
type textarea "x"
type textarea "for this project use asp .net mvc 4.5 for frontend and backend . For database u…"
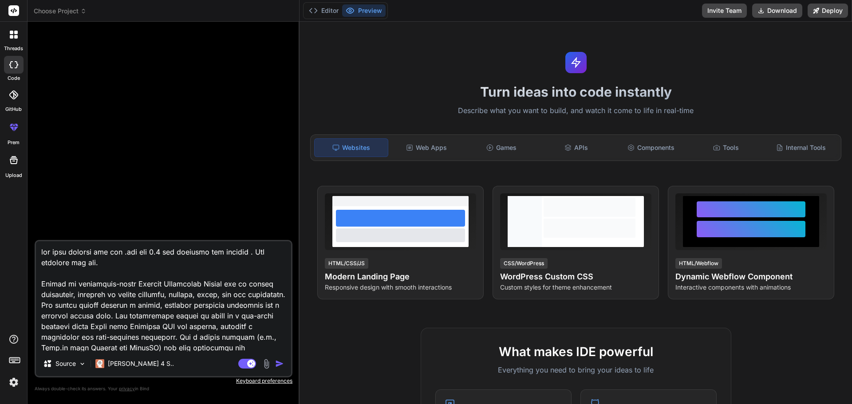
type textarea "x"
type textarea "for this project use asp .net mvc 4.5 for frontend and backend . For database u…"
type textarea "x"
type textarea "for this project use asp .net mvc 4.5 for frontend and backend . For database u…"
type textarea "x"
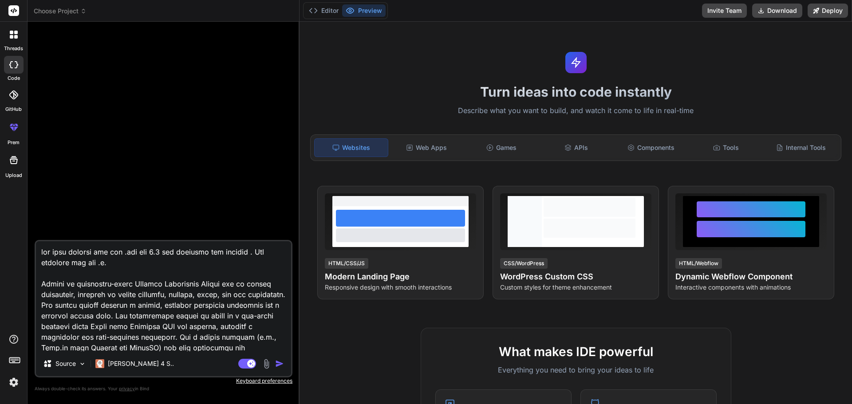
type textarea "for this project use asp .net mvc 4.5 for frontend and backend . For database u…"
type textarea "x"
type textarea "for this project use asp .net mvc 4.5 for frontend and backend . For database u…"
type textarea "x"
type textarea "for this project use asp .net mvc 4.5 for frontend and backend . For database u…"
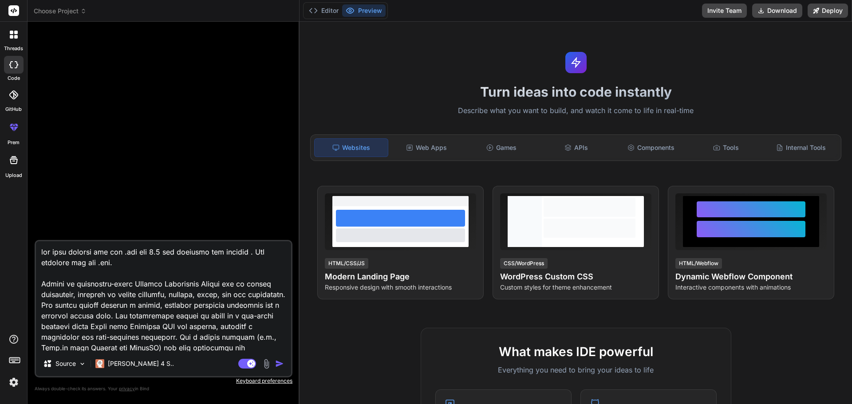
type textarea "x"
type textarea "for this project use asp .net mvc 4.5 for frontend and backend . For database u…"
type textarea "x"
type textarea "for this project use asp .net mvc 4.5 for frontend and backend . For database u…"
type textarea "x"
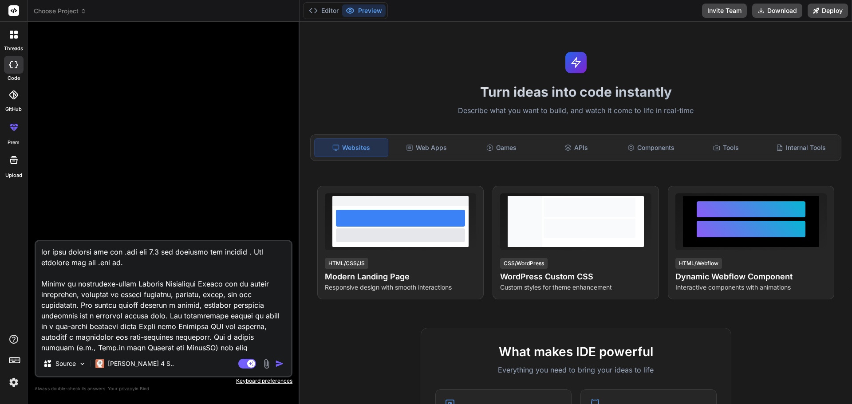
type textarea "for this project use asp .net mvc 4.5 for frontend and backend . For database u…"
type textarea "x"
type textarea "for this project use asp .net mvc 4.5 for frontend and backend . For database u…"
type textarea "x"
type textarea "for this project use asp .net mvc 4.5 for frontend and backend . For database u…"
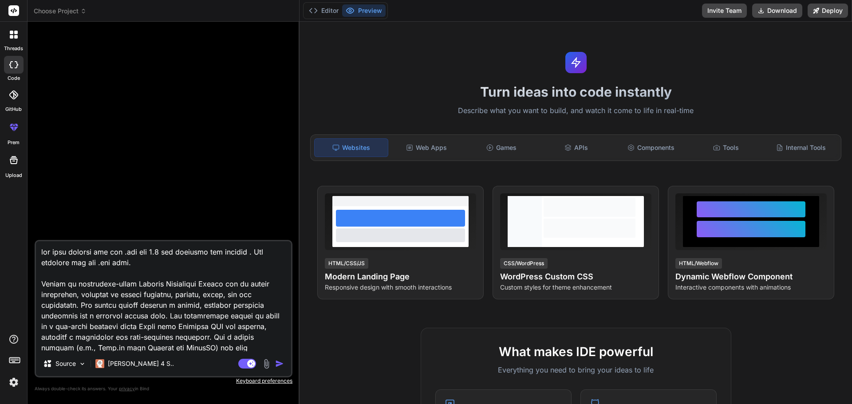
type textarea "x"
type textarea "for this project use asp .net mvc 4.5 for frontend and backend . For database u…"
type textarea "x"
type textarea "for this project use asp .net mvc 4.5 for frontend and backend . For database u…"
type textarea "x"
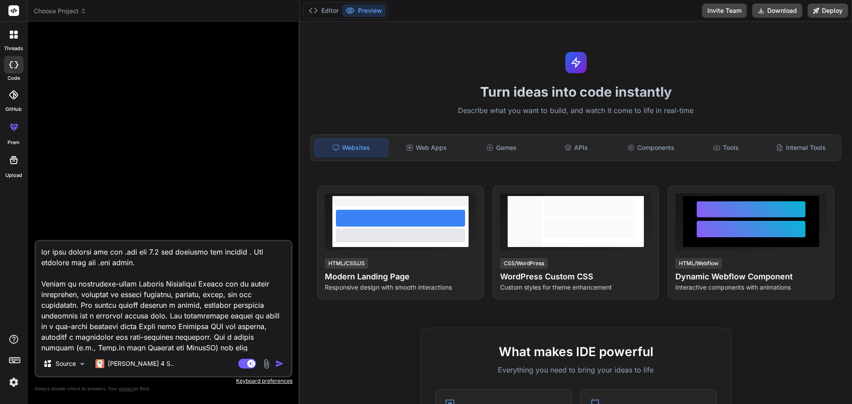
type textarea "for this project use asp .net mvc 4.5 for frontend and backend . For database u…"
type textarea "x"
type textarea "for this project use asp .net mvc 4.5 for frontend and backend . For database u…"
type textarea "x"
type textarea "for this project use asp .net mvc 4.5 for frontend and backend . For database u…"
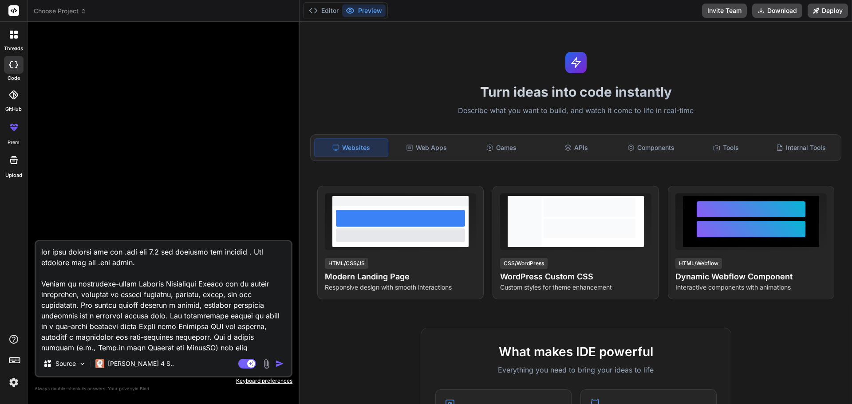
type textarea "x"
type textarea "for this project use asp .net mvc 4.5 for frontend and backend . For database u…"
type textarea "x"
type textarea "for this project use asp .net mvc 4.5 for frontend and backend . For database u…"
type textarea "x"
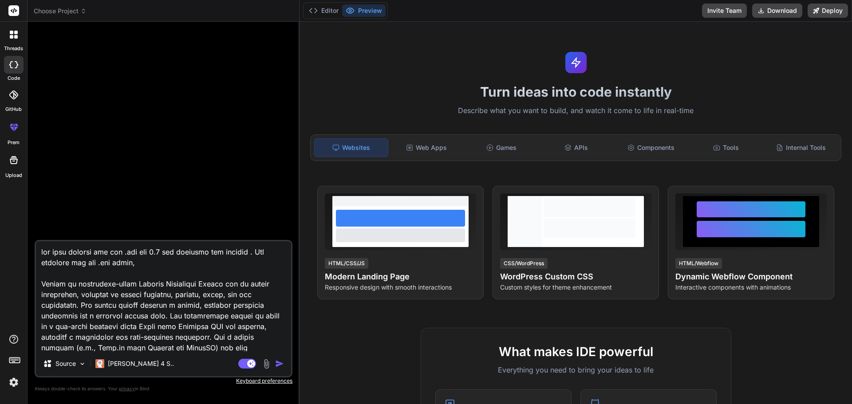
type textarea "for this project use asp .net mvc 4.5 for frontend and backend . For database u…"
type textarea "x"
type textarea "for this project use asp .net mvc 4.5 for frontend and backend . For database u…"
type textarea "x"
type textarea "for this project use asp .net mvc 4.5 for frontend and backend . For database u…"
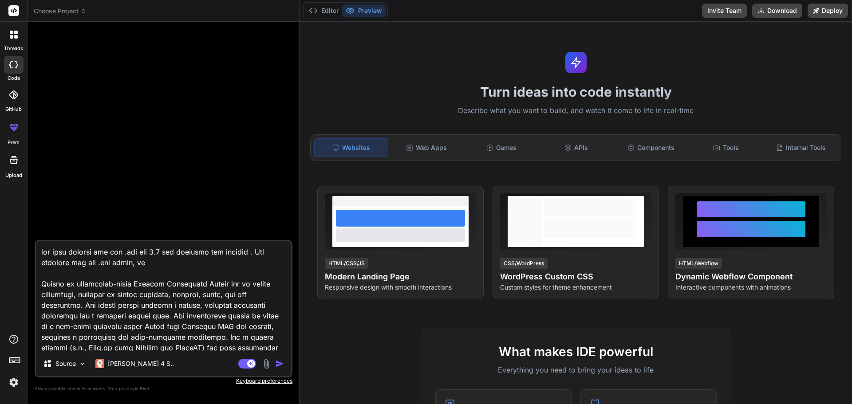
type textarea "x"
type textarea "for this project use asp .net mvc 4.5 for frontend and backend . For database u…"
type textarea "x"
type textarea "for this project use asp .net mvc 4.5 for frontend and backend . For database u…"
type textarea "x"
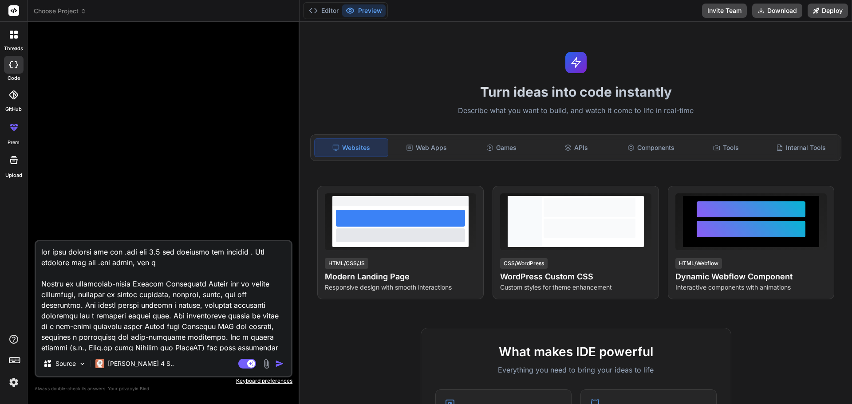
type textarea "for this project use asp .net mvc 4.5 for frontend and backend . For database u…"
type textarea "x"
type textarea "for this project use asp .net mvc 4.5 for frontend and backend . For database u…"
type textarea "x"
type textarea "for this project use asp .net mvc 4.5 for frontend and backend . For database u…"
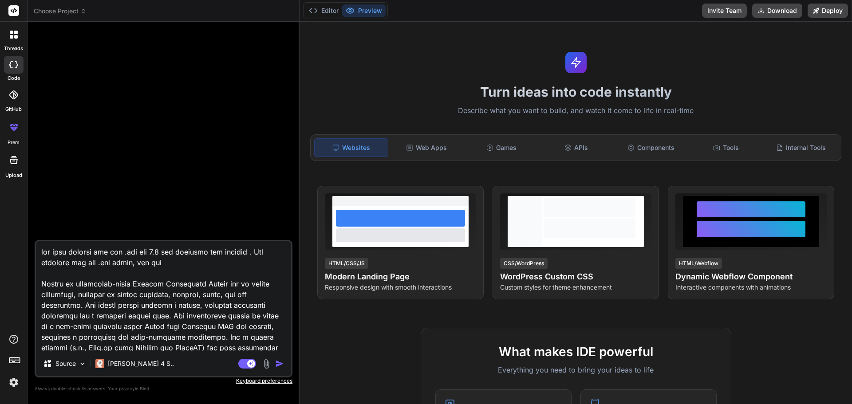
type textarea "x"
type textarea "for this project use asp .net mvc 4.5 for frontend and backend . For database u…"
type textarea "x"
type textarea "for this project use asp .net mvc 4.5 for frontend and backend . For database u…"
type textarea "x"
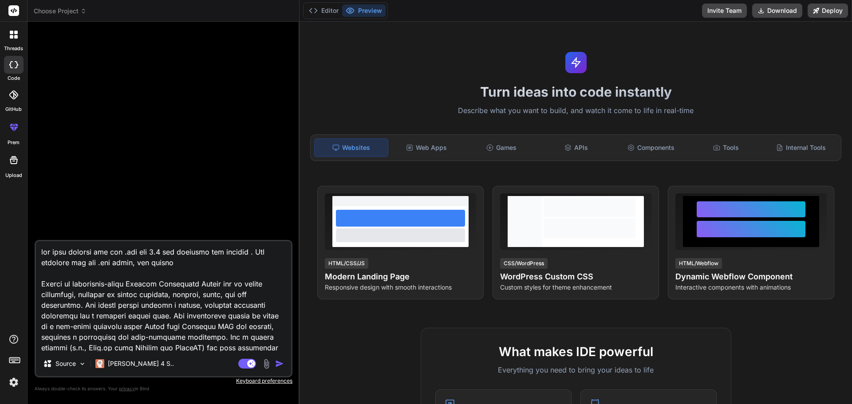
type textarea "for this project use asp .net mvc 4.5 for frontend and backend . For database u…"
type textarea "x"
type textarea "for this project use asp .net mvc 4.5 for frontend and backend . For database u…"
type textarea "x"
type textarea "for this project use asp .net mvc 4.5 for frontend and backend . For database u…"
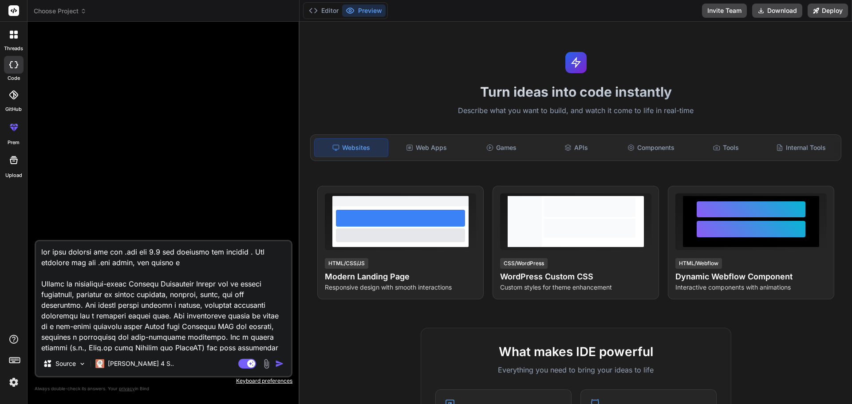
type textarea "x"
type textarea "for this project use asp .net mvc 4.5 for frontend and backend . For database u…"
type textarea "x"
type textarea "for this project use asp .net mvc 4.5 for frontend and backend . For database u…"
type textarea "x"
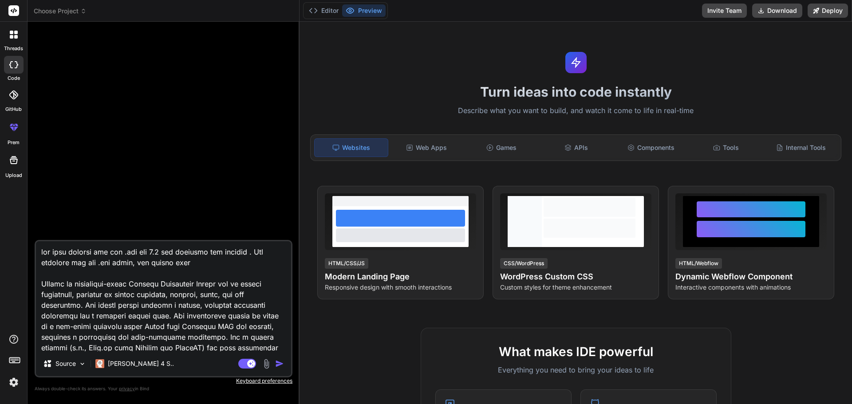
type textarea "for this project use asp .net mvc 4.5 for frontend and backend . For database u…"
type textarea "x"
type textarea "for this project use asp .net mvc 4.5 for frontend and backend . For database u…"
type textarea "x"
type textarea "for this project use asp .net mvc 4.5 for frontend and backend . For database u…"
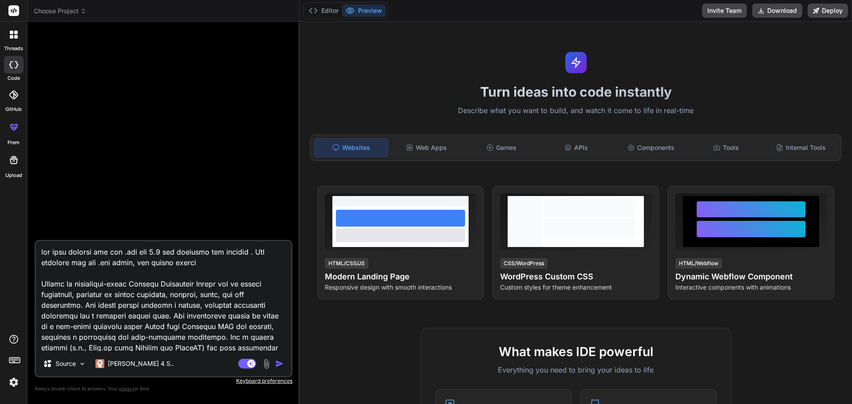
type textarea "x"
type textarea "for this project use asp .net mvc 4.5 for frontend and backend . For database u…"
type textarea "x"
type textarea "for this project use asp .net mvc 4.5 for frontend and backend . For database u…"
type textarea "x"
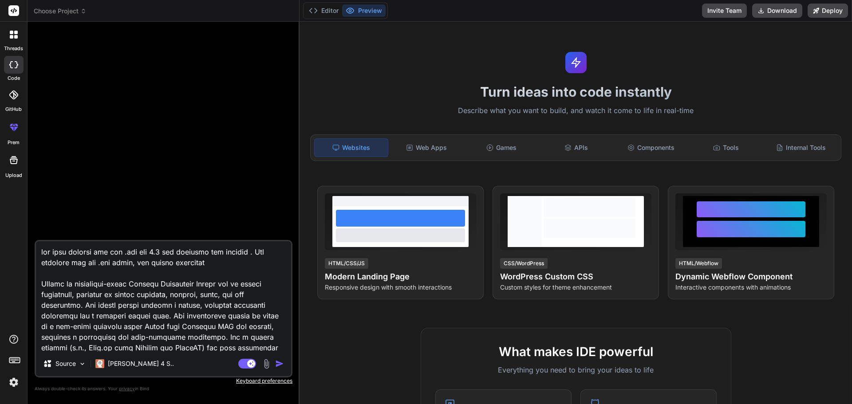
type textarea "for this project use asp .net mvc 4.5 for frontend and backend . For database u…"
type textarea "x"
type textarea "for this project use asp .net mvc 4.5 for frontend and backend . For database u…"
type textarea "x"
type textarea "for this project use asp .net mvc 4.5 for frontend and backend . For database u…"
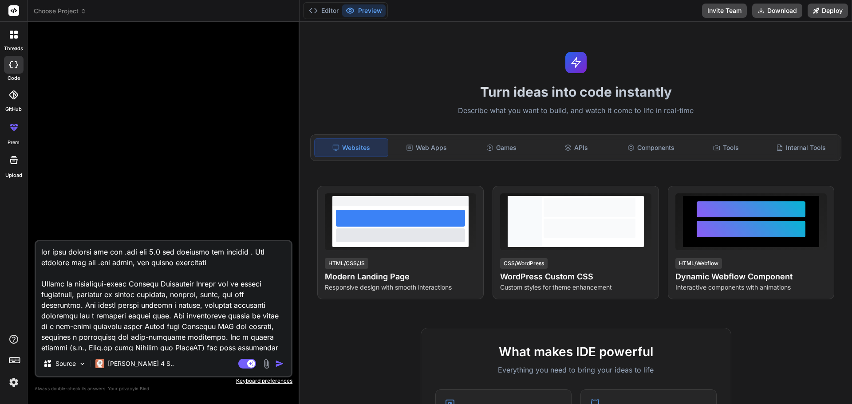
type textarea "x"
type textarea "for this project use asp .net mvc 4.5 for frontend and backend . For database u…"
click at [117, 256] on textarea at bounding box center [163, 296] width 255 height 110
click at [175, 287] on textarea at bounding box center [163, 296] width 255 height 110
click at [216, 263] on textarea at bounding box center [163, 296] width 255 height 110
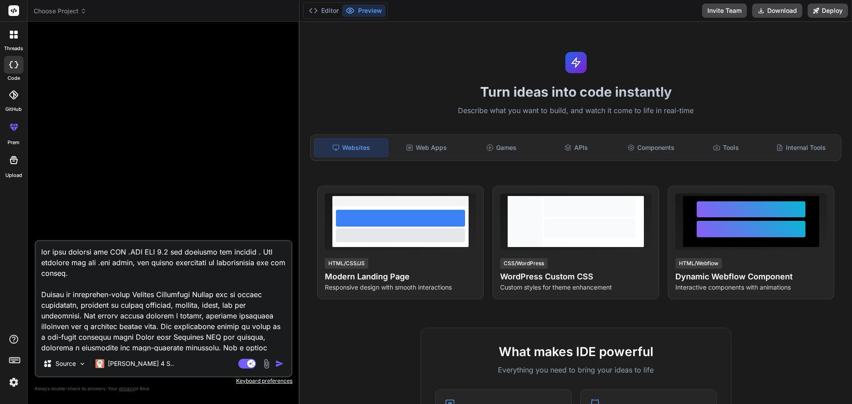
click at [219, 276] on textarea at bounding box center [163, 296] width 255 height 110
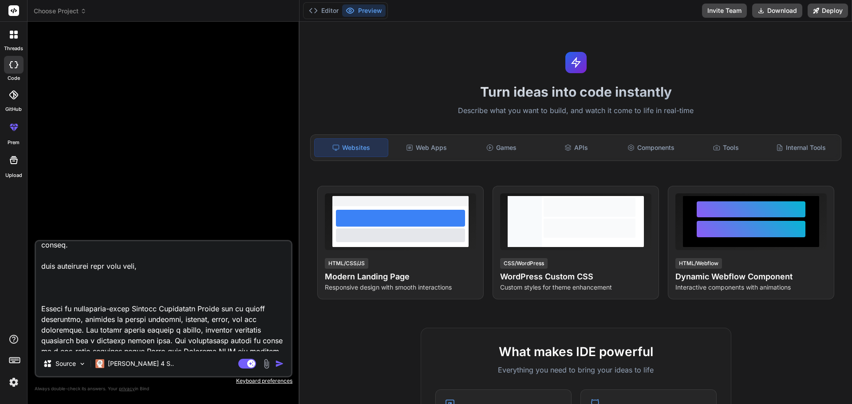
scroll to position [44, 0]
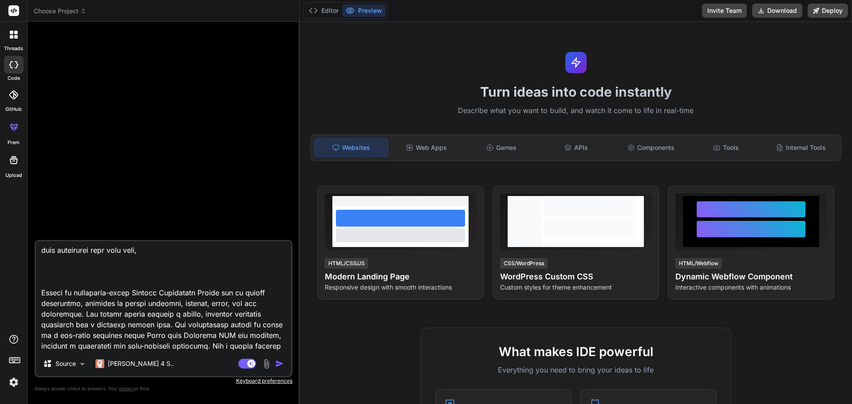
click at [116, 251] on textarea at bounding box center [163, 296] width 255 height 110
click at [123, 269] on textarea at bounding box center [163, 296] width 255 height 110
click at [241, 256] on textarea at bounding box center [163, 296] width 255 height 110
click at [244, 250] on textarea at bounding box center [163, 296] width 255 height 110
click at [130, 260] on textarea at bounding box center [163, 296] width 255 height 110
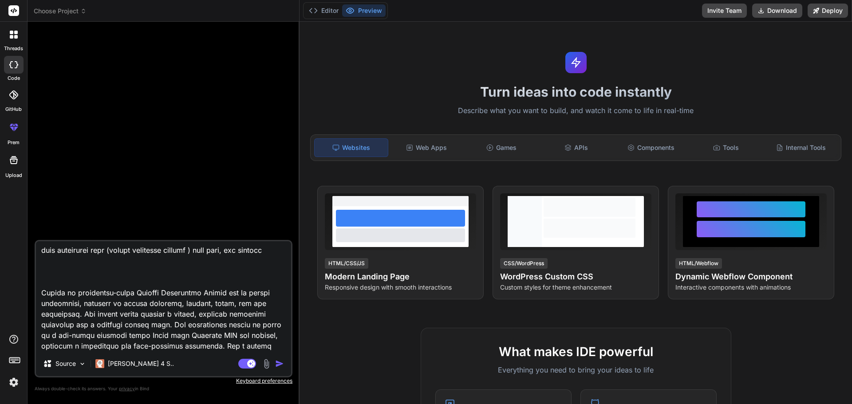
paste textarea "public class CCPNCR_Repository { string con_CCPNCR = ConfigurationManager.Conne…"
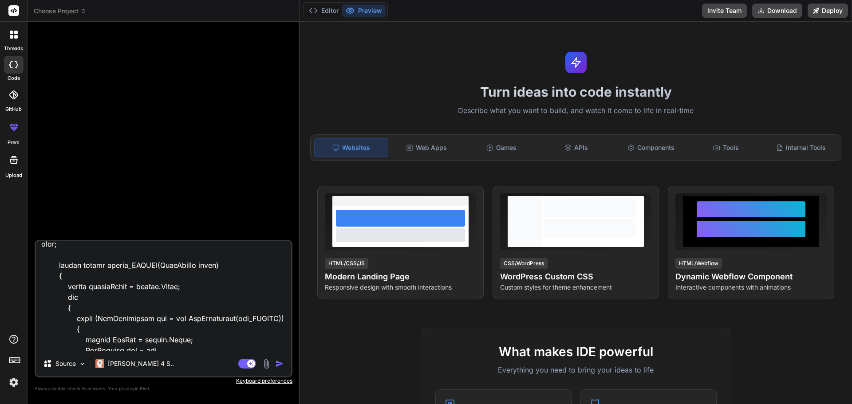
scroll to position [136, 0]
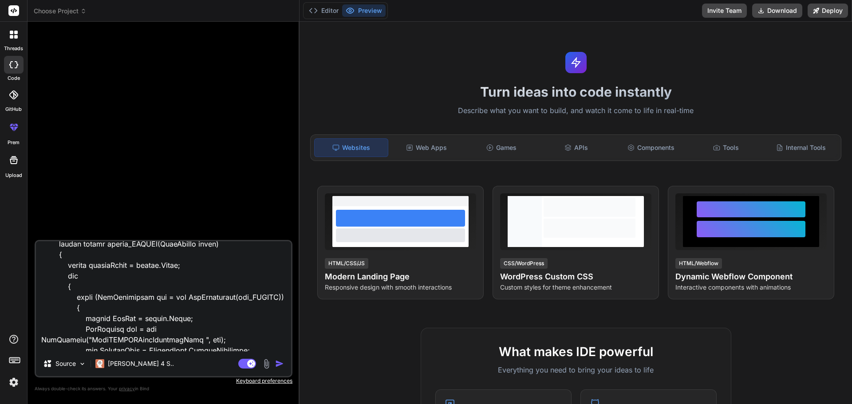
drag, startPoint x: 64, startPoint y: 308, endPoint x: 140, endPoint y: 330, distance: 78.8
click at [140, 330] on textarea at bounding box center [163, 296] width 255 height 110
click at [173, 319] on textarea at bounding box center [163, 296] width 255 height 110
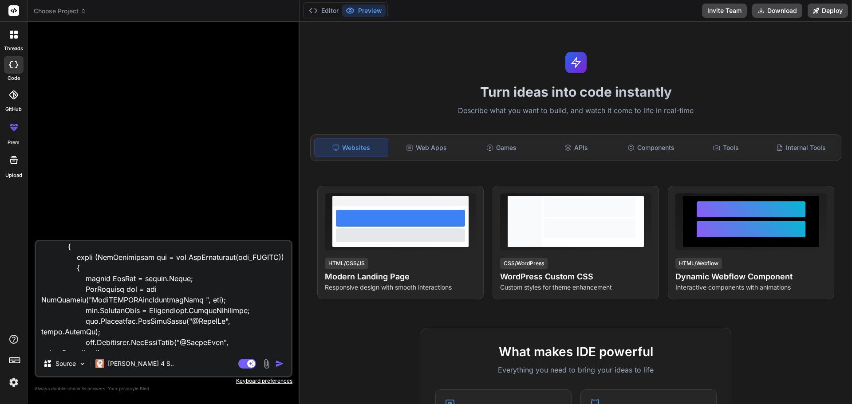
scroll to position [225, 0]
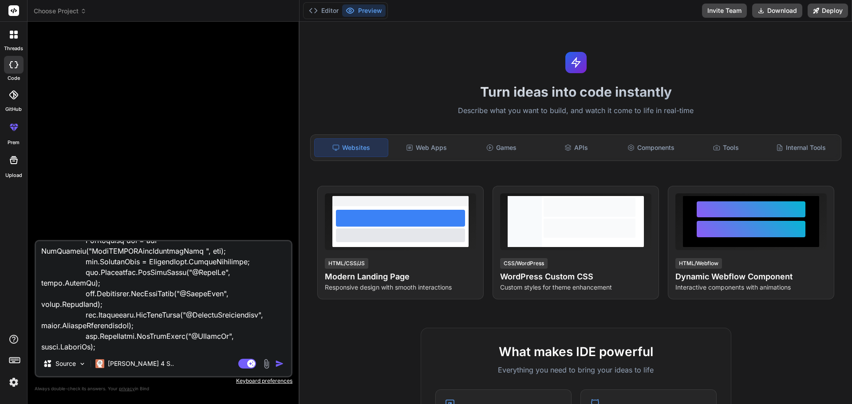
click at [241, 274] on textarea at bounding box center [163, 296] width 255 height 110
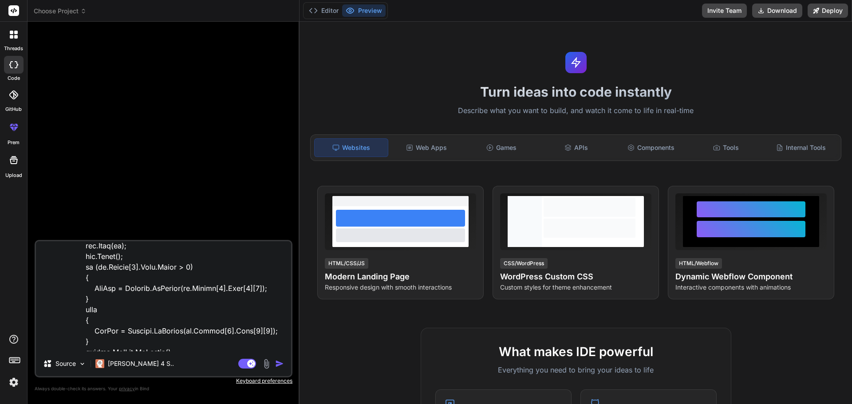
scroll to position [580, 0]
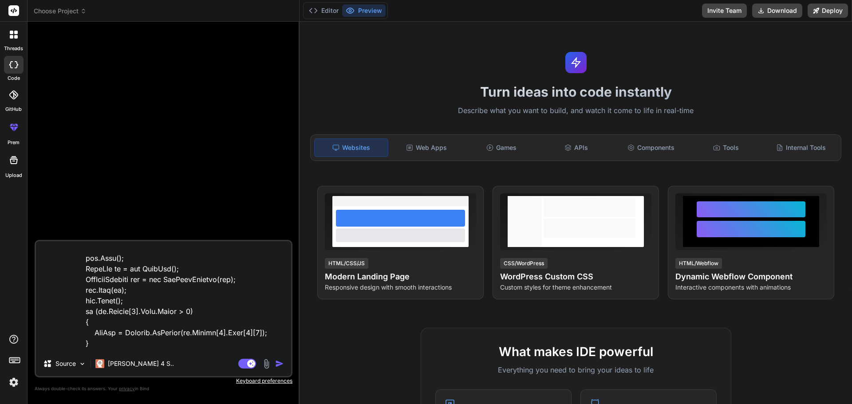
drag, startPoint x: 83, startPoint y: 286, endPoint x: 176, endPoint y: 285, distance: 93.6
click at [176, 285] on textarea at bounding box center [163, 296] width 255 height 110
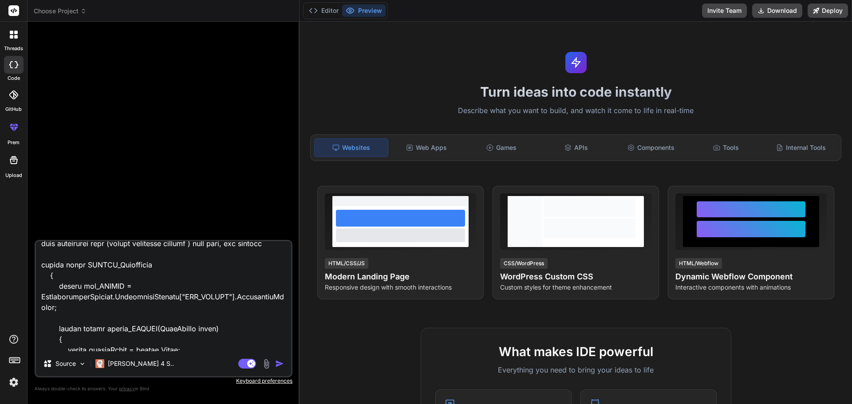
scroll to position [0, 0]
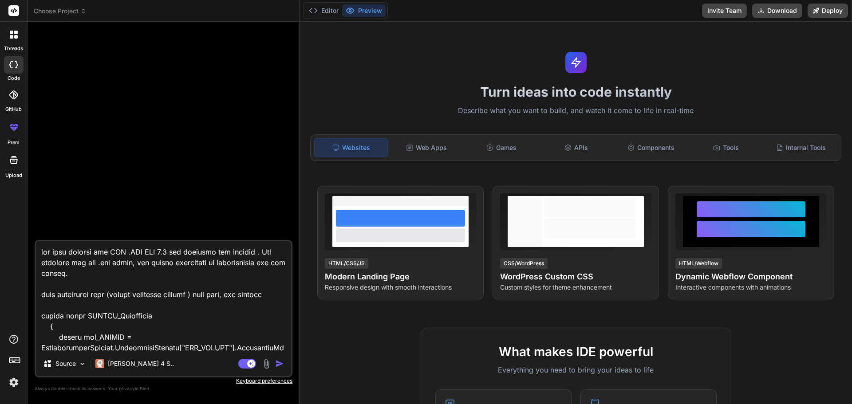
click at [278, 363] on img "button" at bounding box center [279, 363] width 9 height 9
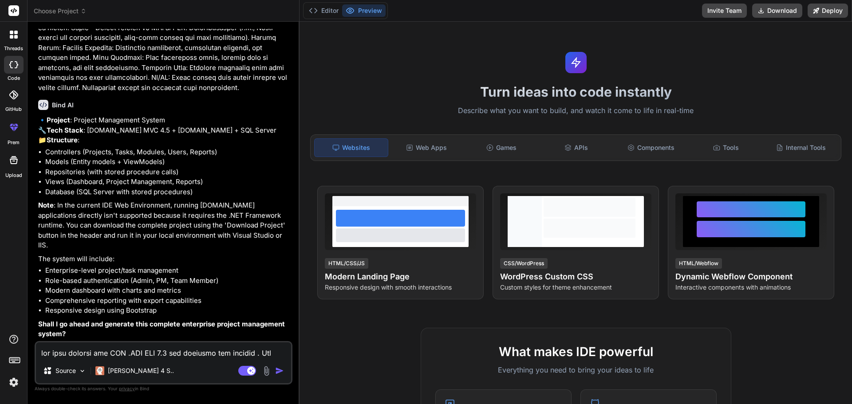
scroll to position [525, 0]
click at [172, 349] on textarea at bounding box center [163, 351] width 255 height 16
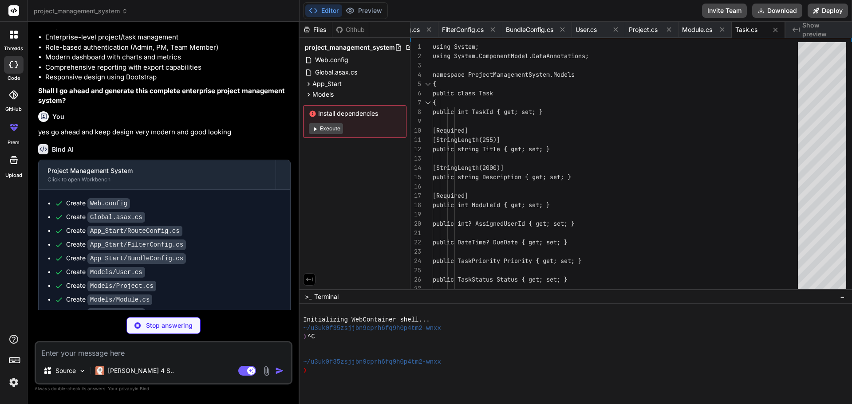
scroll to position [0, 226]
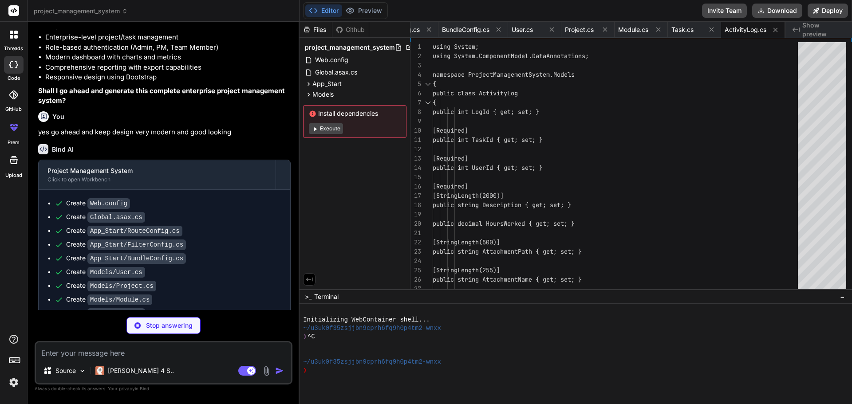
click at [314, 112] on icon at bounding box center [313, 113] width 6 height 6
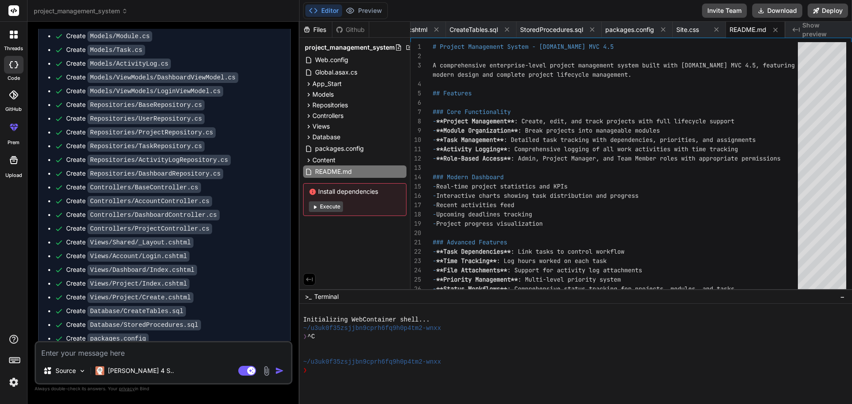
scroll to position [972, 0]
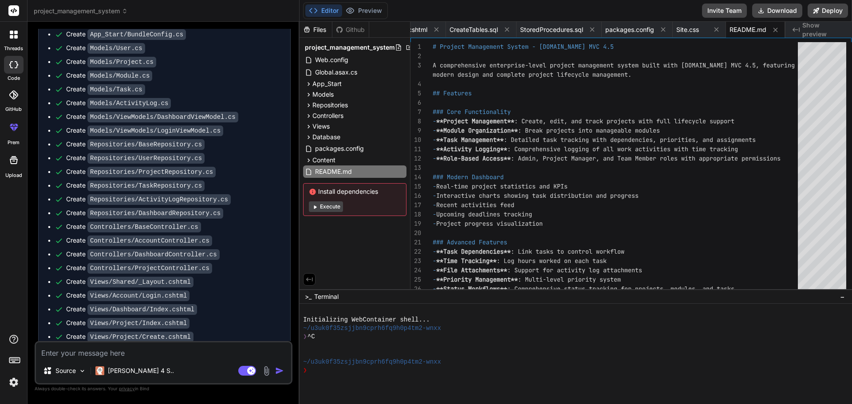
click at [171, 178] on code "Repositories/ProjectRepository.cs" at bounding box center [151, 172] width 128 height 11
click at [312, 102] on icon at bounding box center [309, 106] width 8 height 8
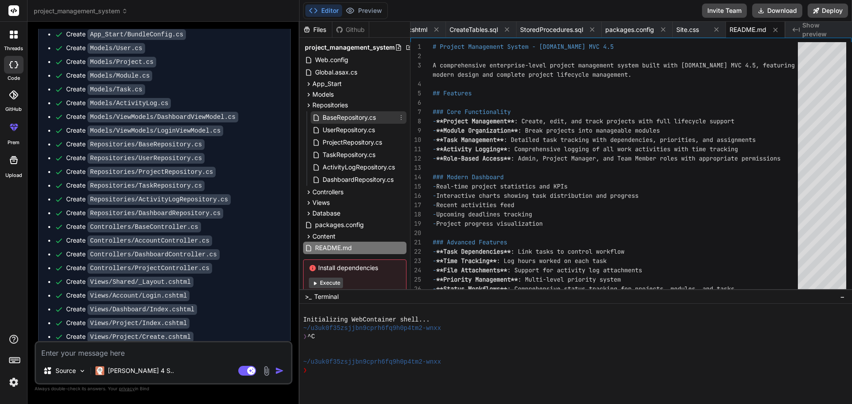
click at [353, 123] on div "BaseRepository.cs" at bounding box center [359, 117] width 96 height 12
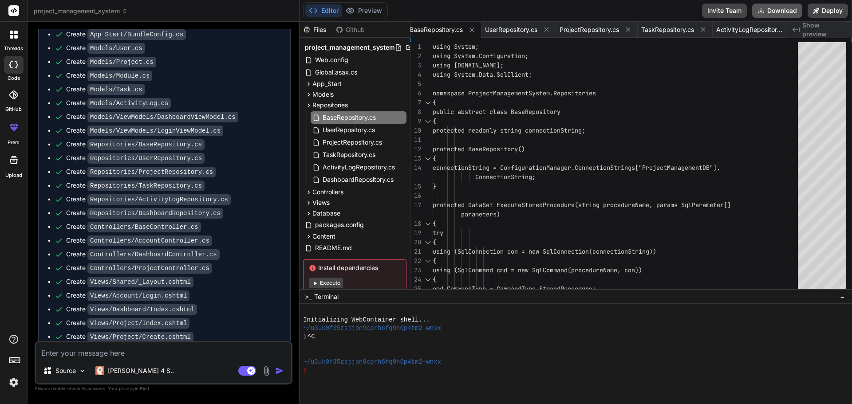
click at [786, 12] on button "Download" at bounding box center [777, 11] width 50 height 14
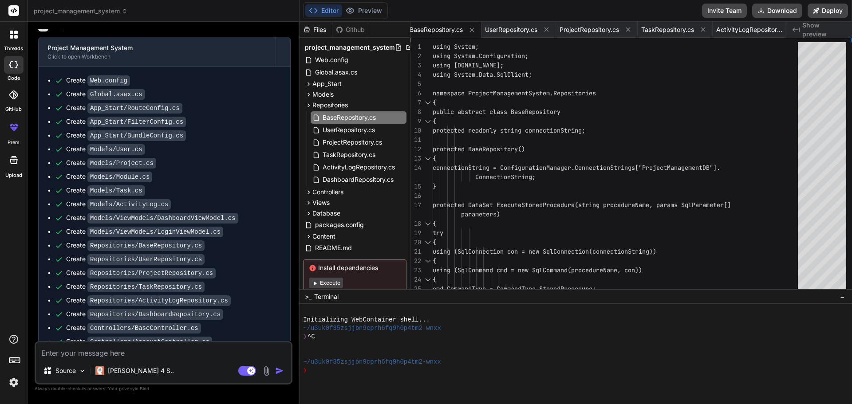
scroll to position [795, 0]
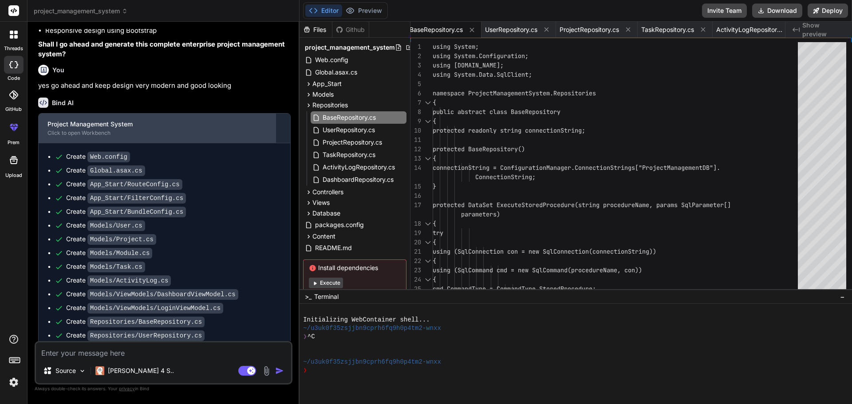
click at [122, 129] on div "Project Management System" at bounding box center [156, 124] width 219 height 9
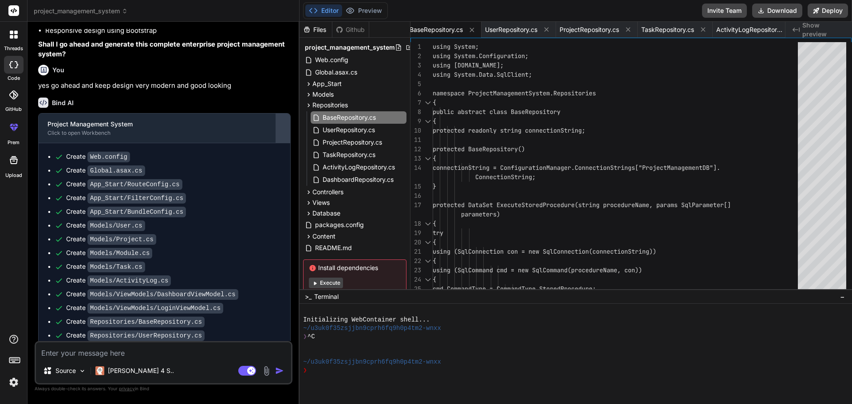
click at [285, 135] on div at bounding box center [283, 128] width 14 height 14
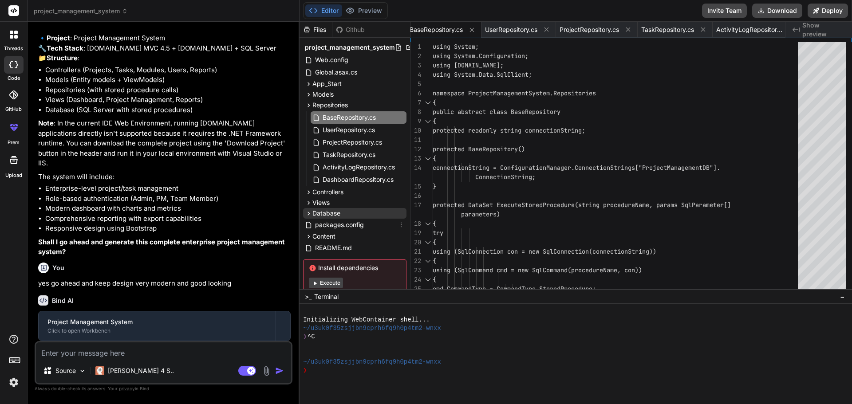
scroll to position [24, 0]
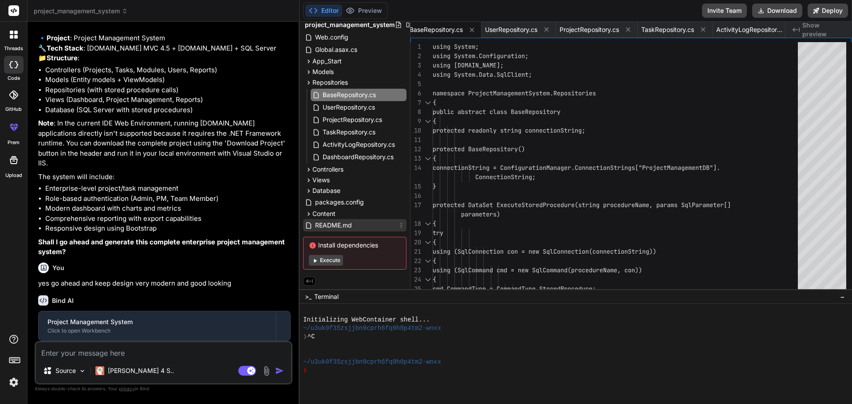
click at [335, 222] on span "README.md" at bounding box center [333, 225] width 39 height 11
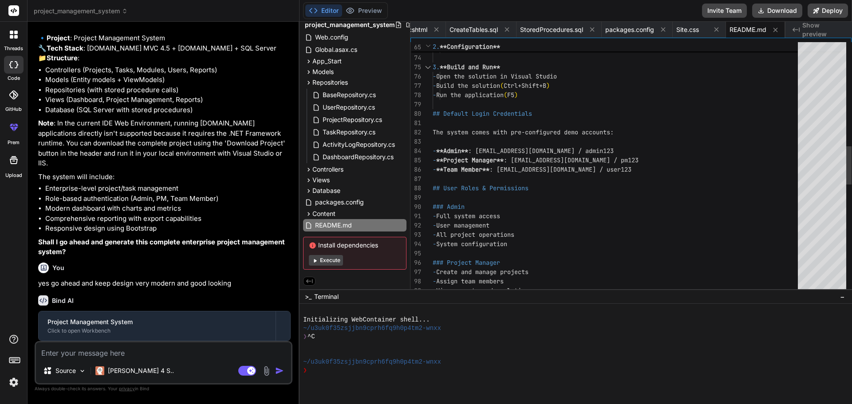
scroll to position [0, 0]
drag, startPoint x: 479, startPoint y: 151, endPoint x: 552, endPoint y: 148, distance: 72.8
click at [552, 148] on div "</ connectionStrings > ``` 3. **Build and Run** - Open the solution in Visual S…" at bounding box center [618, 183] width 371 height 1659
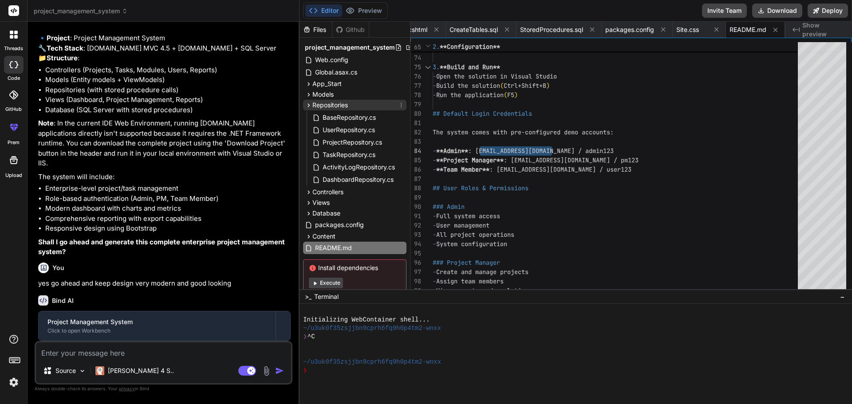
click at [309, 106] on icon at bounding box center [309, 105] width 2 height 4
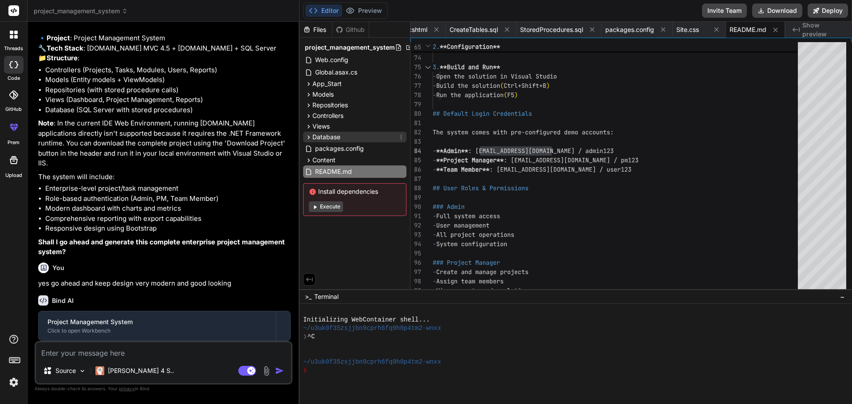
click at [308, 138] on icon at bounding box center [309, 137] width 2 height 4
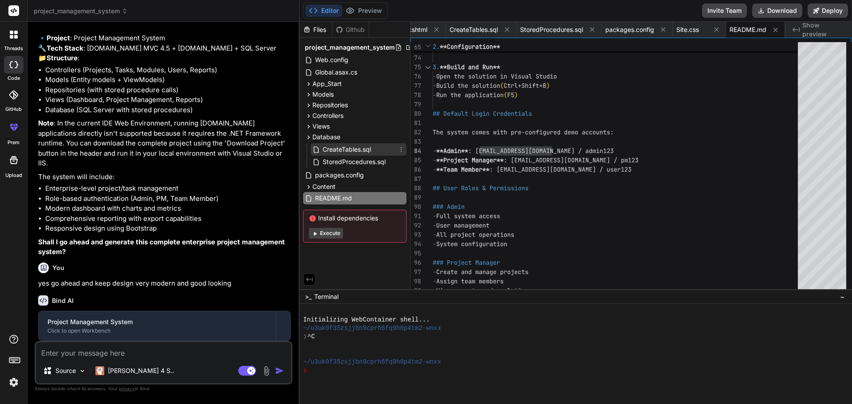
click at [347, 151] on span "CreateTables.sql" at bounding box center [347, 149] width 50 height 11
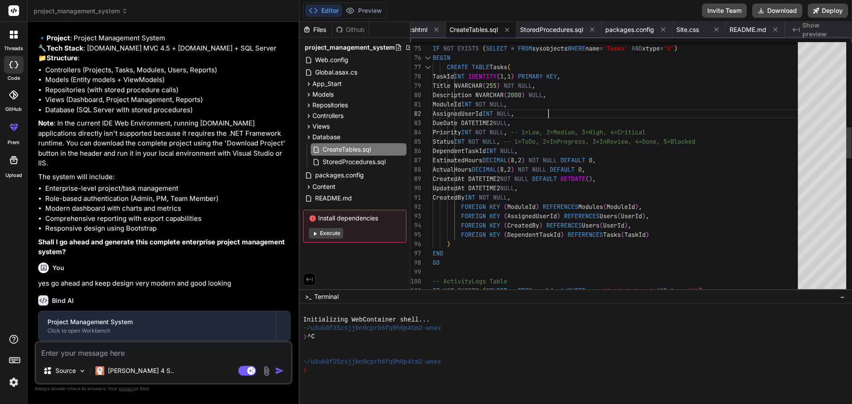
click at [661, 112] on div "-- Tasks Table IF NOT EXISTS ( SELECT * FROM sysobjects WHERE name = 'Tasks' AN…" at bounding box center [618, 370] width 371 height 2032
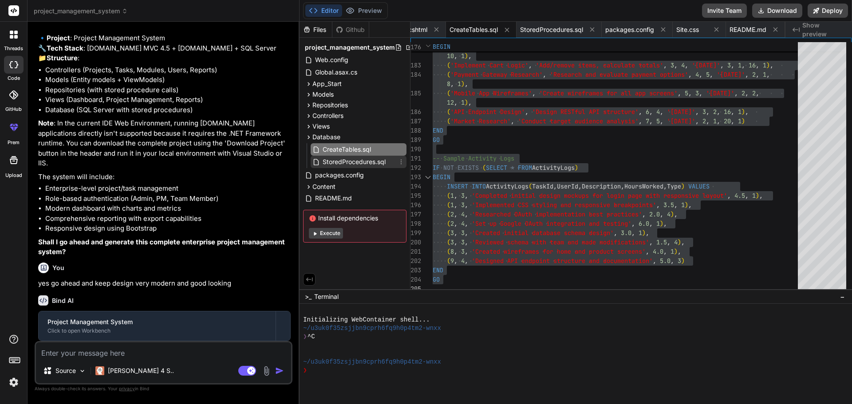
click at [352, 162] on span "StoredProcedures.sql" at bounding box center [354, 162] width 65 height 11
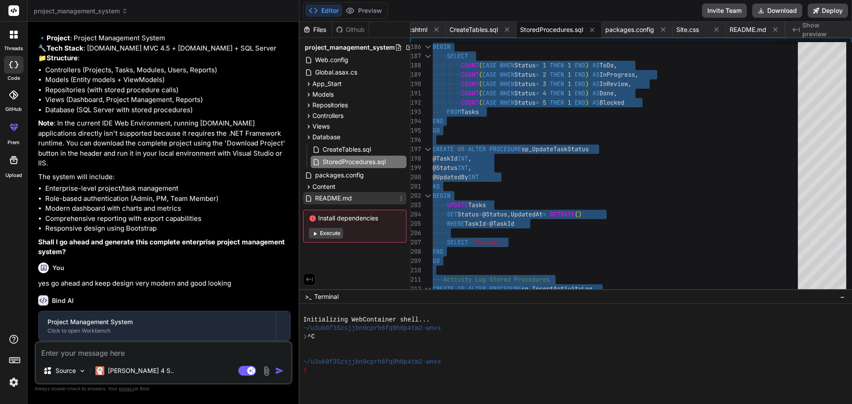
click at [341, 195] on span "README.md" at bounding box center [333, 198] width 39 height 11
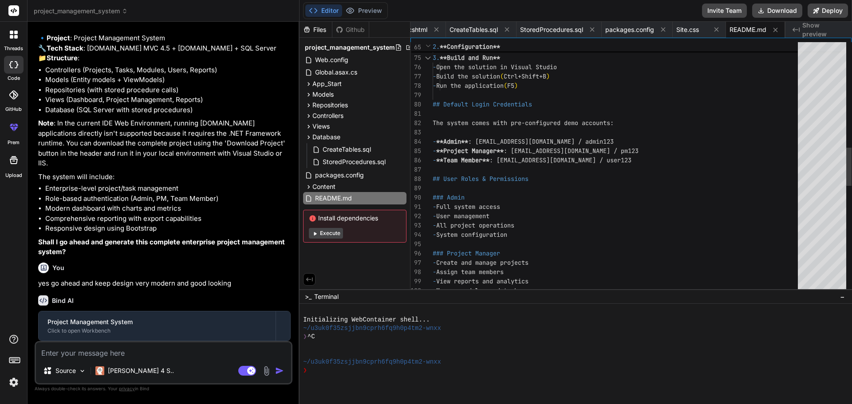
click at [521, 140] on div "- Manage modules and tasks - Create and manage projects - Assign team members -…" at bounding box center [618, 174] width 371 height 1659
click at [482, 142] on div "- Manage modules and tasks - Create and manage projects - Assign team members -…" at bounding box center [618, 174] width 371 height 1659
drag, startPoint x: 480, startPoint y: 141, endPoint x: 552, endPoint y: 140, distance: 71.9
click at [552, 140] on div "- Manage modules and tasks - Create and manage projects - Assign team members -…" at bounding box center [618, 174] width 371 height 1659
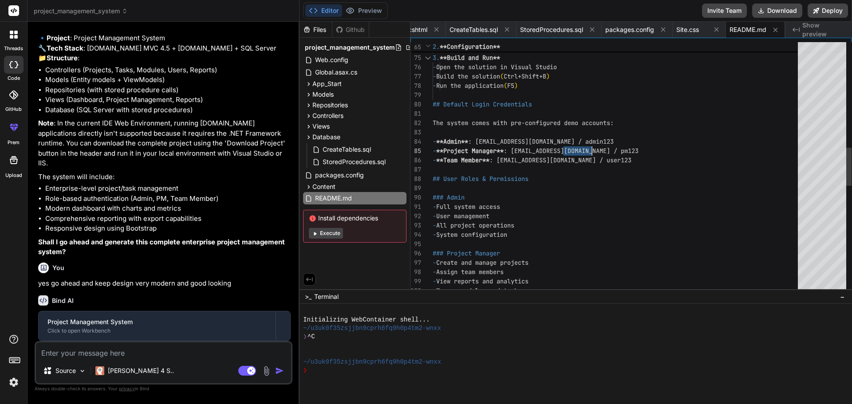
drag, startPoint x: 565, startPoint y: 144, endPoint x: 591, endPoint y: 143, distance: 25.8
click at [591, 143] on div "- Manage modules and tasks - Create and manage projects - Assign team members -…" at bounding box center [618, 174] width 371 height 1659
click at [576, 143] on div "- Manage modules and tasks - Create and manage projects - Assign team members -…" at bounding box center [618, 174] width 371 height 1659
drag, startPoint x: 564, startPoint y: 141, endPoint x: 593, endPoint y: 139, distance: 28.9
click at [593, 139] on div "- Manage modules and tasks - Create and manage projects - Assign team members -…" at bounding box center [618, 174] width 371 height 1659
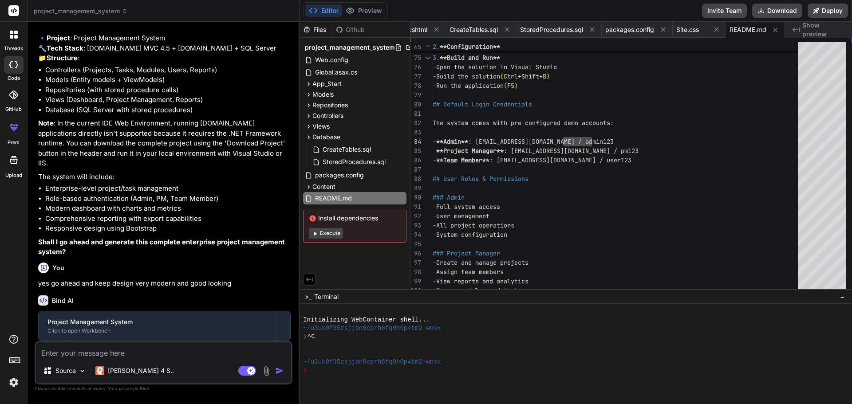
click at [147, 356] on textarea at bounding box center [163, 351] width 255 height 16
drag, startPoint x: 232, startPoint y: 356, endPoint x: 204, endPoint y: 355, distance: 28.0
click at [204, 355] on textarea "we need to improve all functionality and design. tasks," at bounding box center [163, 351] width 255 height 16
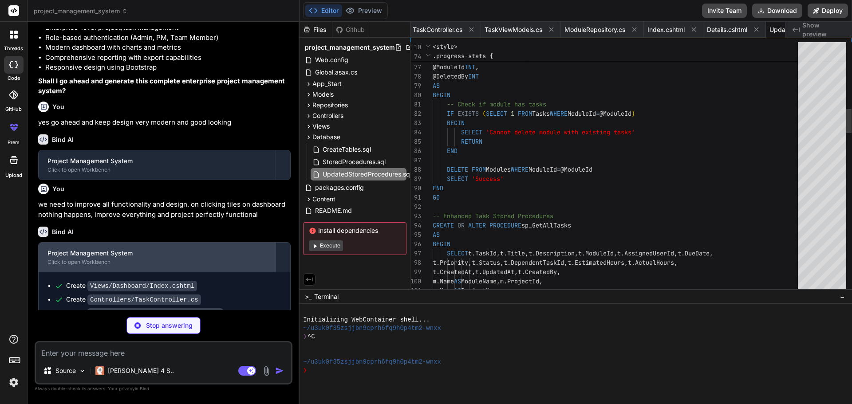
scroll to position [0, 2306]
